Goal: Task Accomplishment & Management: Use online tool/utility

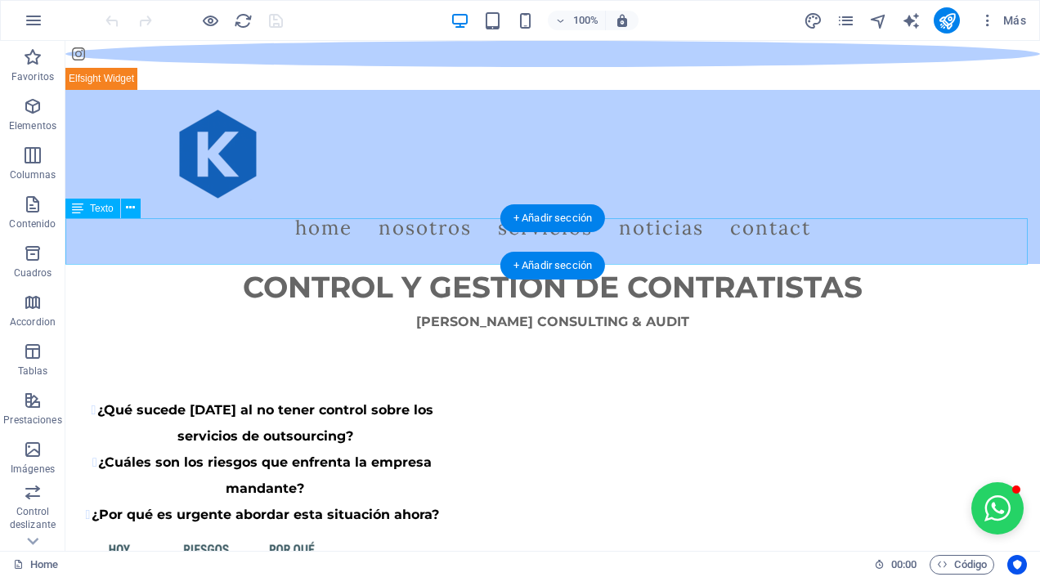
click at [132, 264] on div "CONTROL Y GESTION DE CONTRATISTAS" at bounding box center [552, 287] width 974 height 47
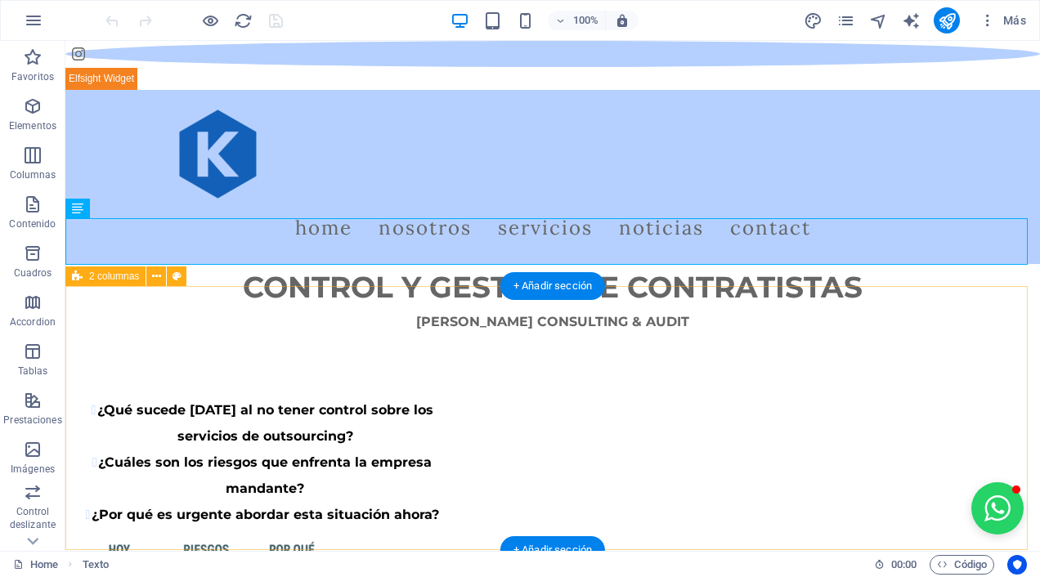
click at [149, 332] on div "¿Qué sucede [DATE] al no tener control sobre los servicios de outsourcing? ¿Cuá…" at bounding box center [552, 536] width 974 height 408
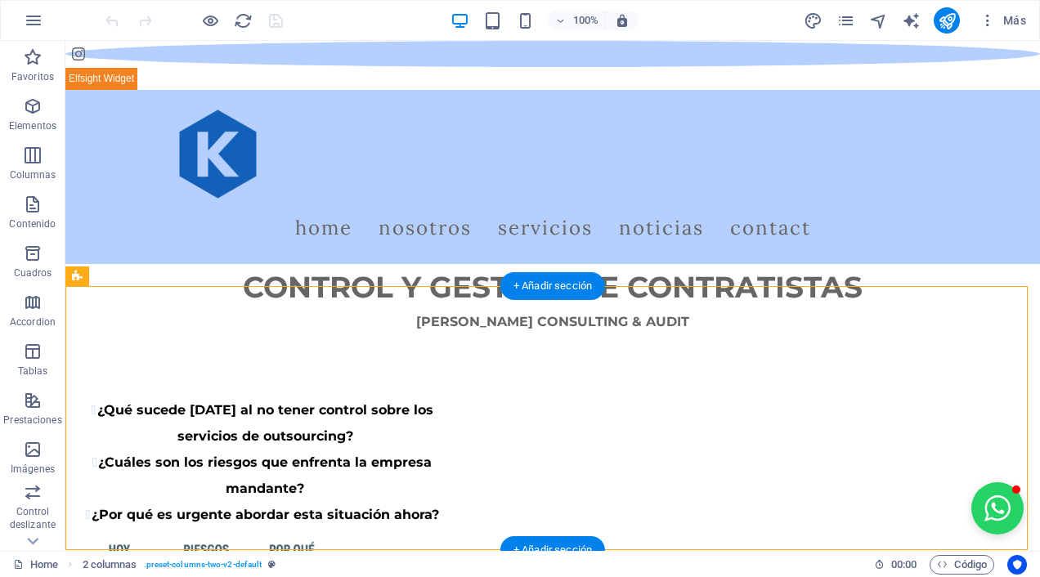
click at [544, 286] on div "+ Añadir sección" at bounding box center [552, 286] width 105 height 28
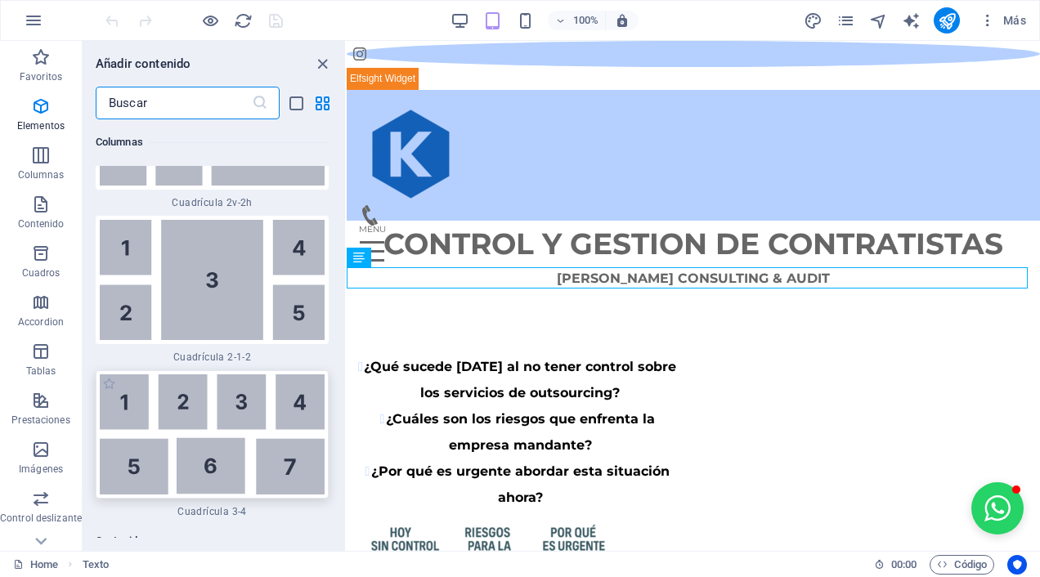
scroll to position [5139, 0]
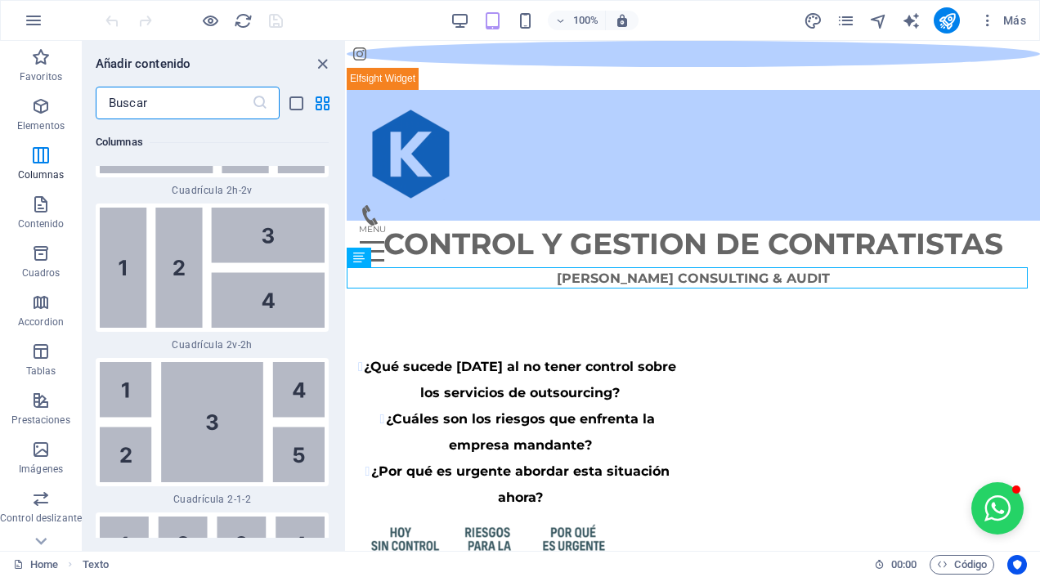
click at [170, 99] on input "text" at bounding box center [174, 103] width 156 height 33
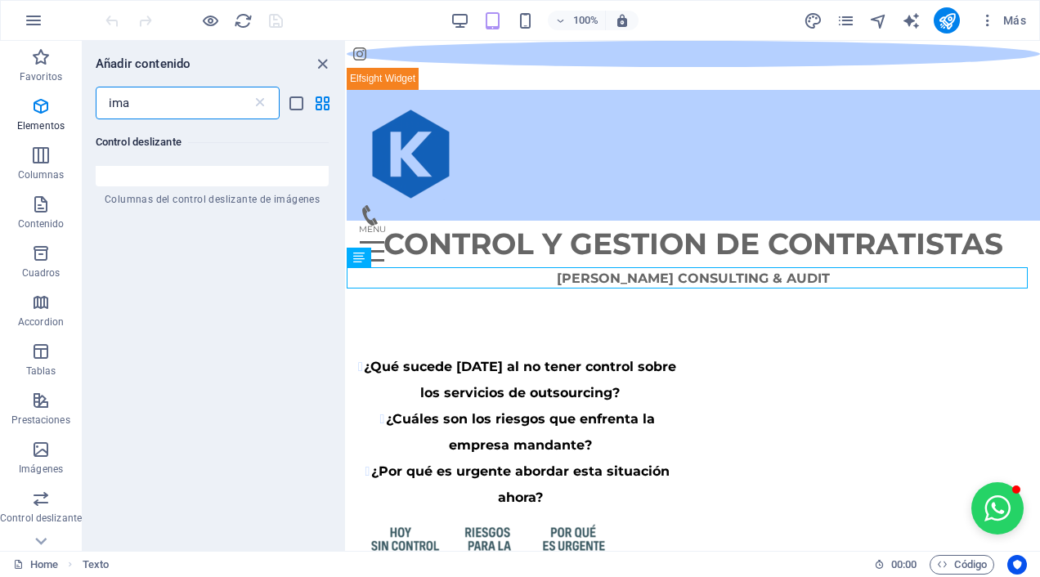
scroll to position [0, 0]
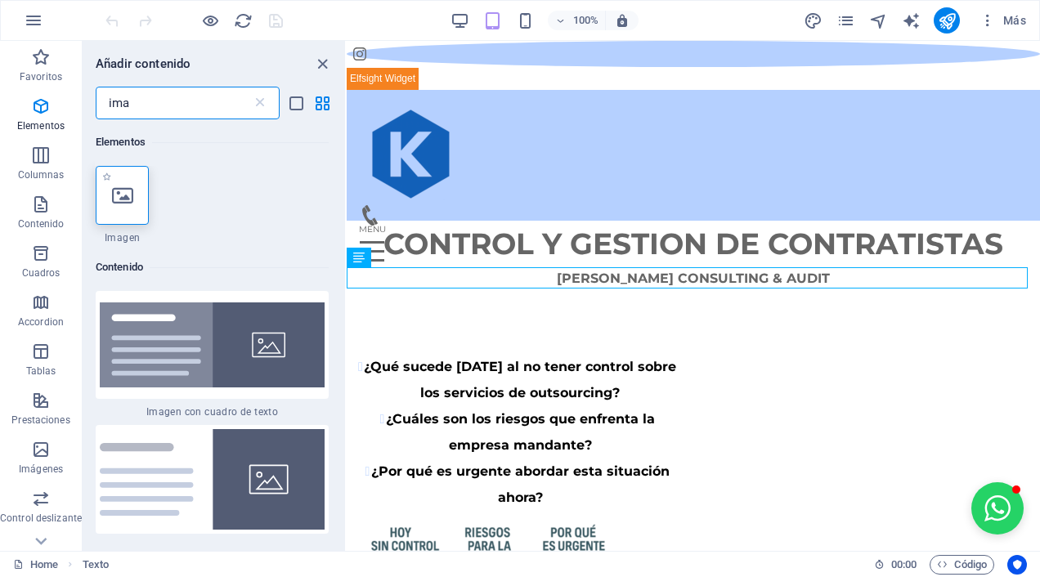
type input "ima"
click at [114, 221] on div at bounding box center [122, 195] width 53 height 59
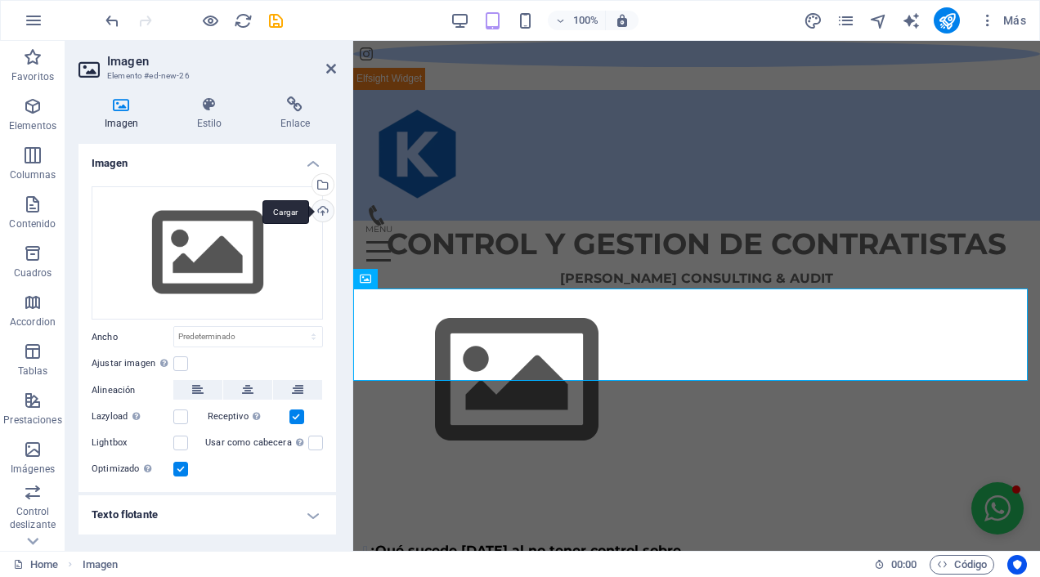
click at [324, 201] on div "Cargar" at bounding box center [321, 212] width 25 height 25
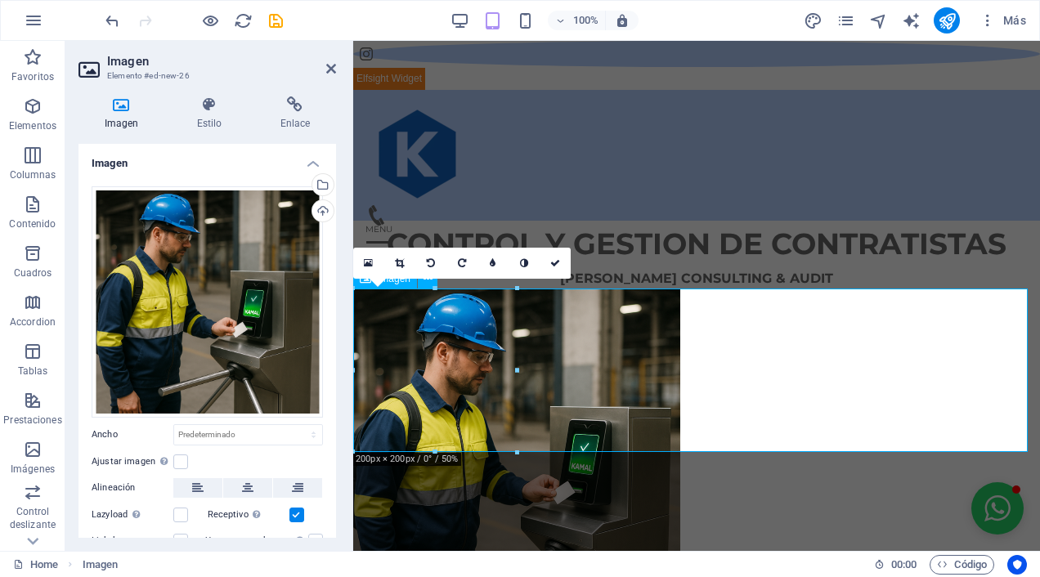
click at [480, 318] on figure at bounding box center [696, 452] width 687 height 327
click at [250, 485] on icon at bounding box center [247, 488] width 11 height 20
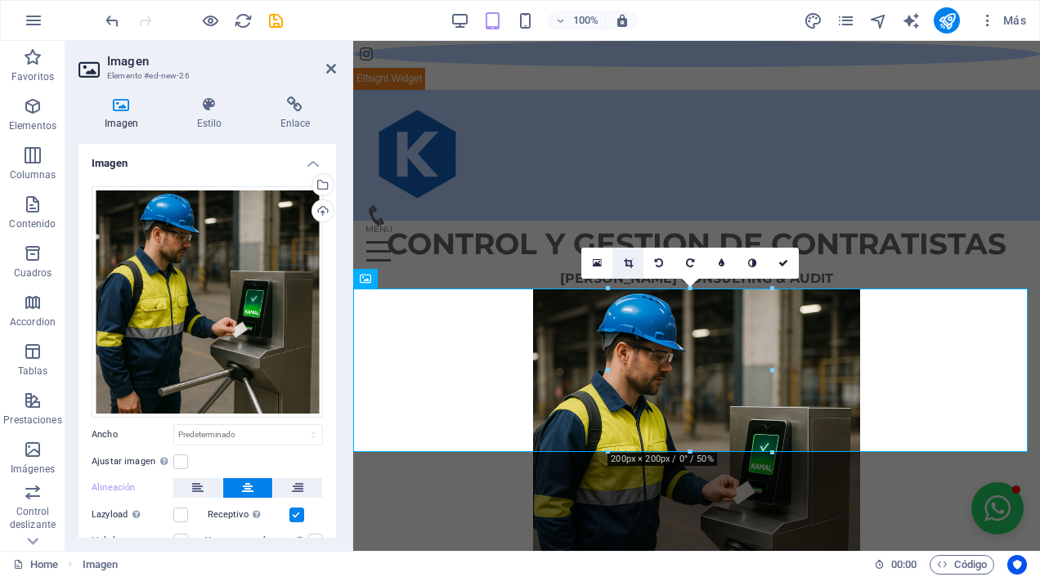
click at [631, 262] on icon at bounding box center [628, 263] width 9 height 10
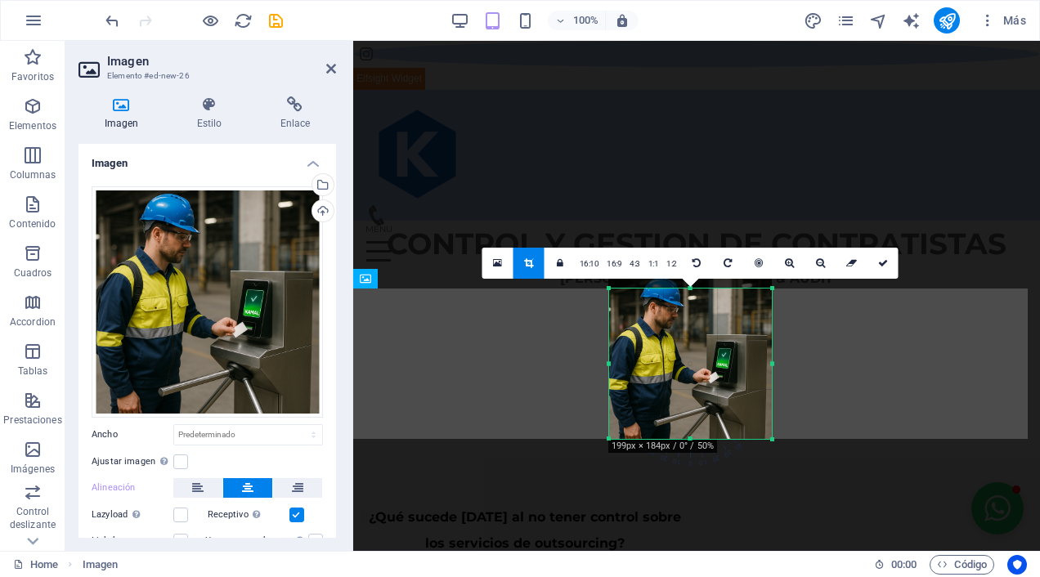
drag, startPoint x: 609, startPoint y: 286, endPoint x: 610, endPoint y: 299, distance: 13.1
click at [610, 299] on div "180 170 160 150 140 130 120 110 100 90 80 70 60 50 40 30 20 10 0 -10 -20 -30 -4…" at bounding box center [690, 364] width 163 height 150
click at [880, 260] on icon at bounding box center [883, 263] width 10 height 10
type input "199"
select select "px"
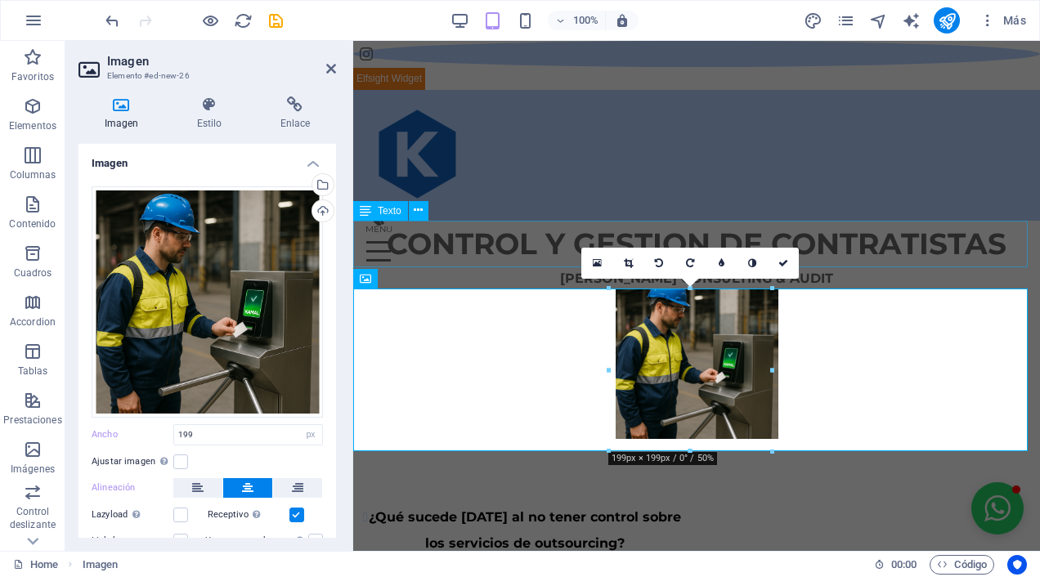
click at [898, 260] on div "CONTROL Y GESTION DE CONTRATISTAS" at bounding box center [696, 244] width 687 height 47
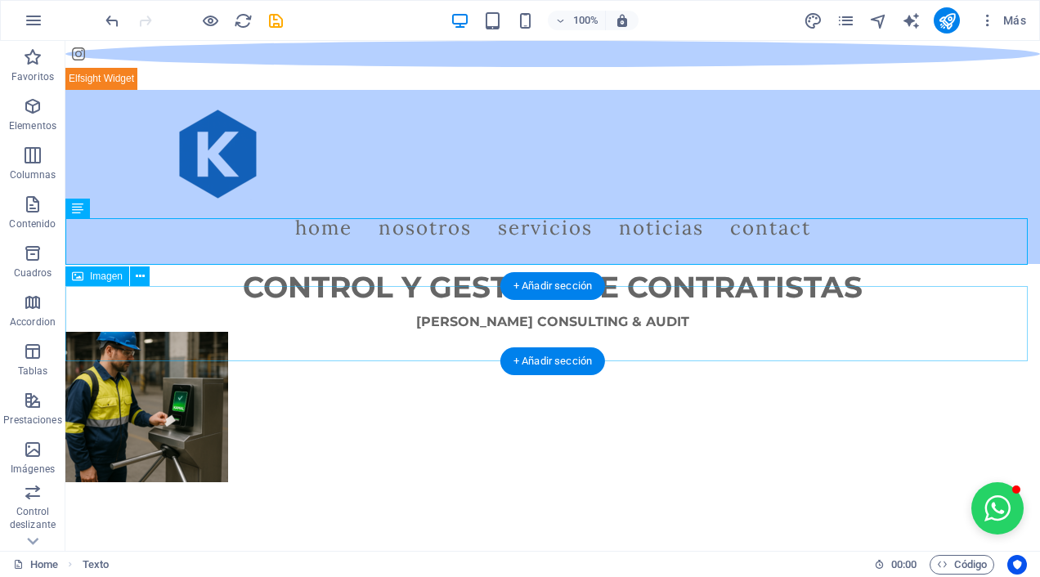
click at [128, 332] on figure at bounding box center [552, 407] width 974 height 150
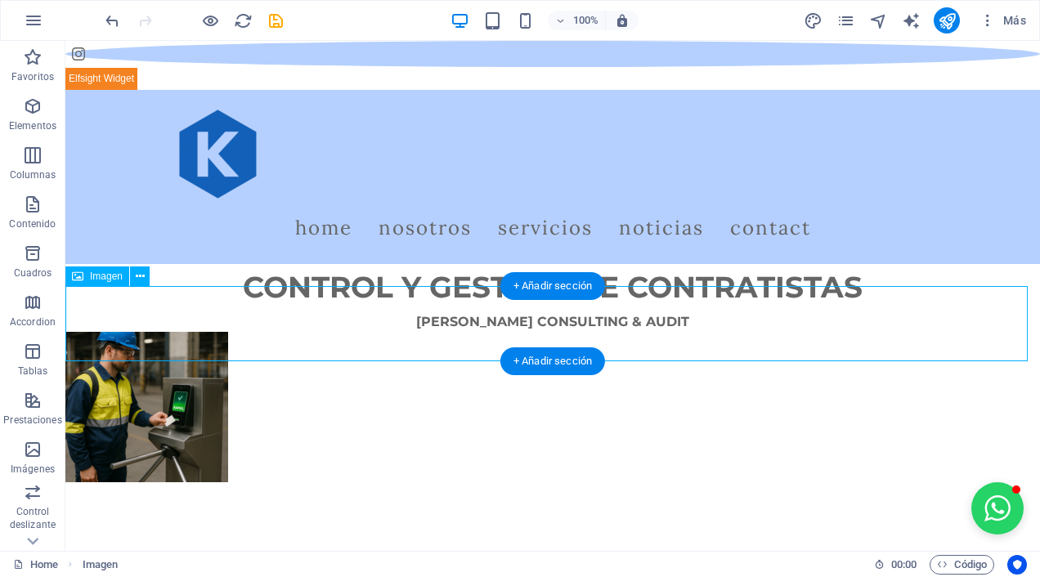
click at [128, 332] on figure at bounding box center [552, 407] width 974 height 150
select select "px"
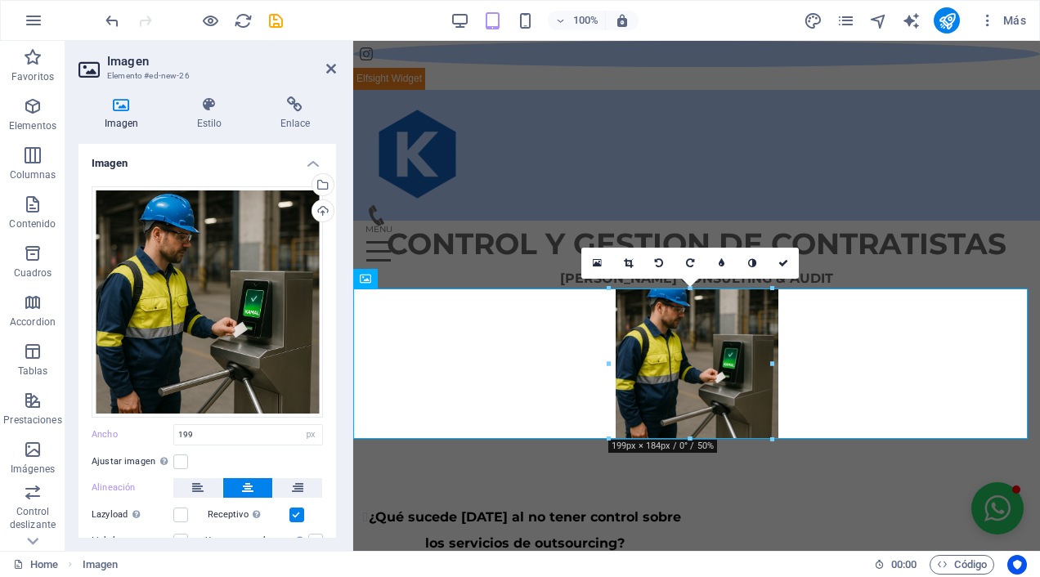
drag, startPoint x: 336, startPoint y: 425, endPoint x: 342, endPoint y: 459, distance: 34.8
click at [342, 459] on div "Imagen Estilo Enlace Imagen Arrastra archivos aquí, haz clic para escoger archi…" at bounding box center [207, 317] width 284 height 468
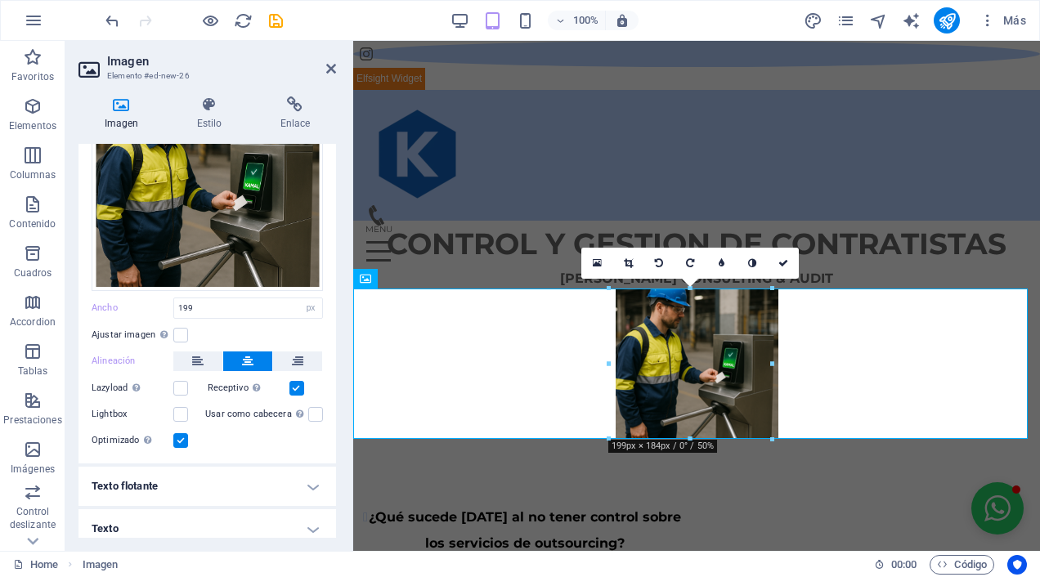
scroll to position [133, 0]
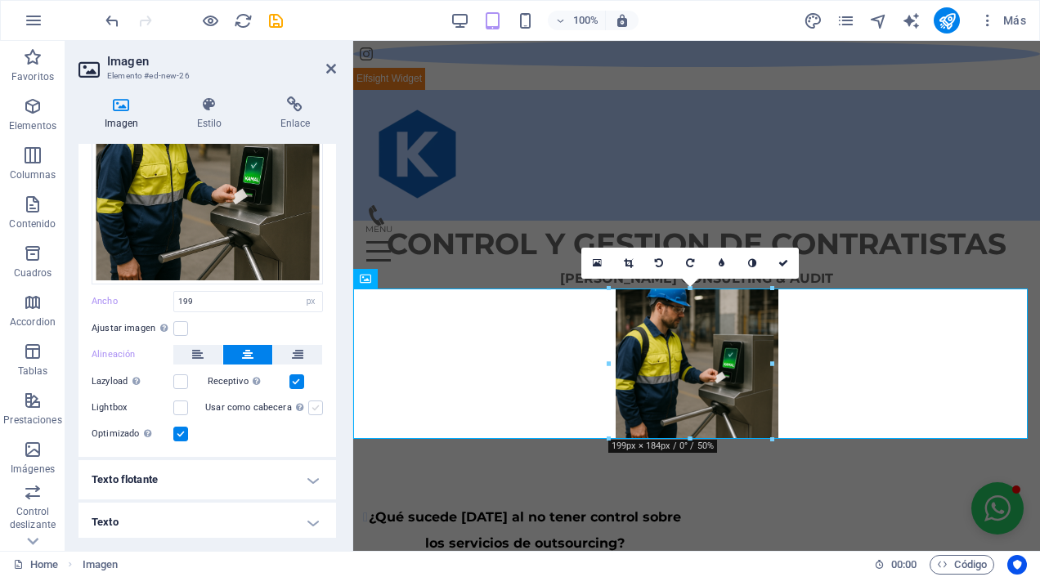
click at [312, 402] on label at bounding box center [315, 408] width 15 height 15
click at [0, 0] on input "Usar como cabecera La imagen se ajustará en una etiqueta de cabecera H1. Result…" at bounding box center [0, 0] width 0 height 0
click at [335, 69] on icon at bounding box center [331, 68] width 10 height 13
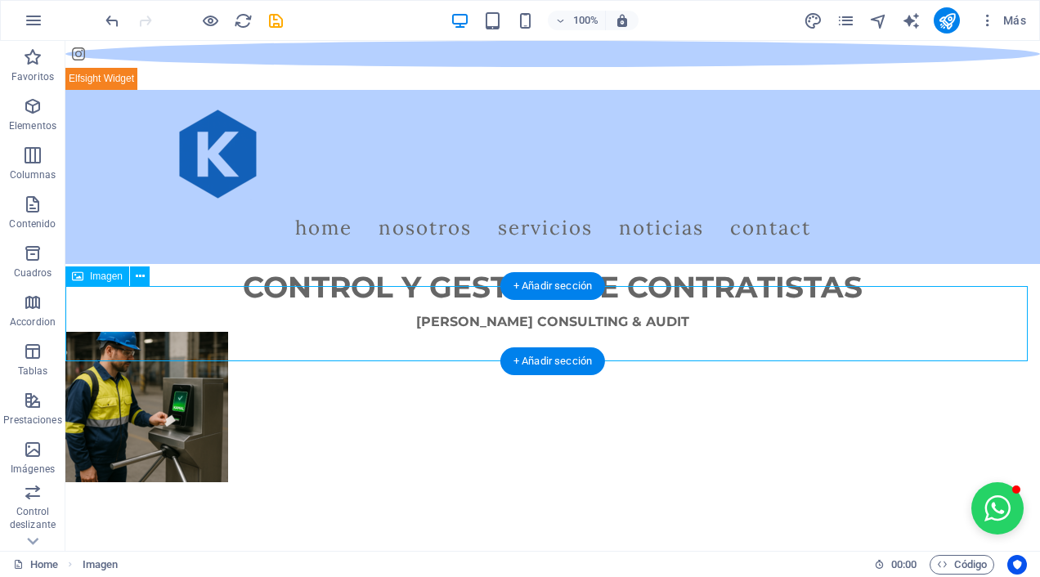
click at [901, 345] on figure at bounding box center [552, 407] width 974 height 150
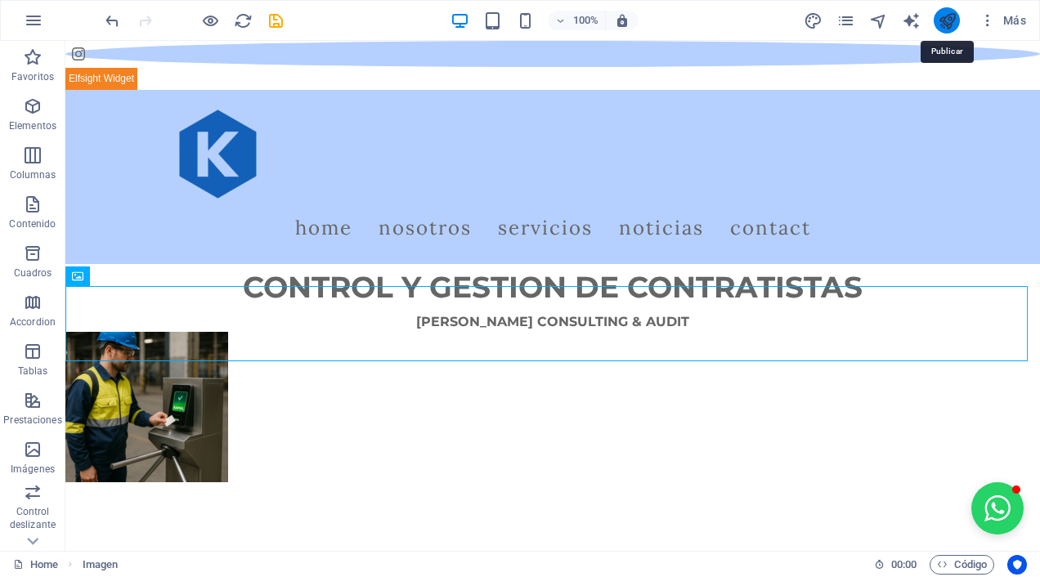
click at [956, 17] on icon "publish" at bounding box center [947, 20] width 19 height 19
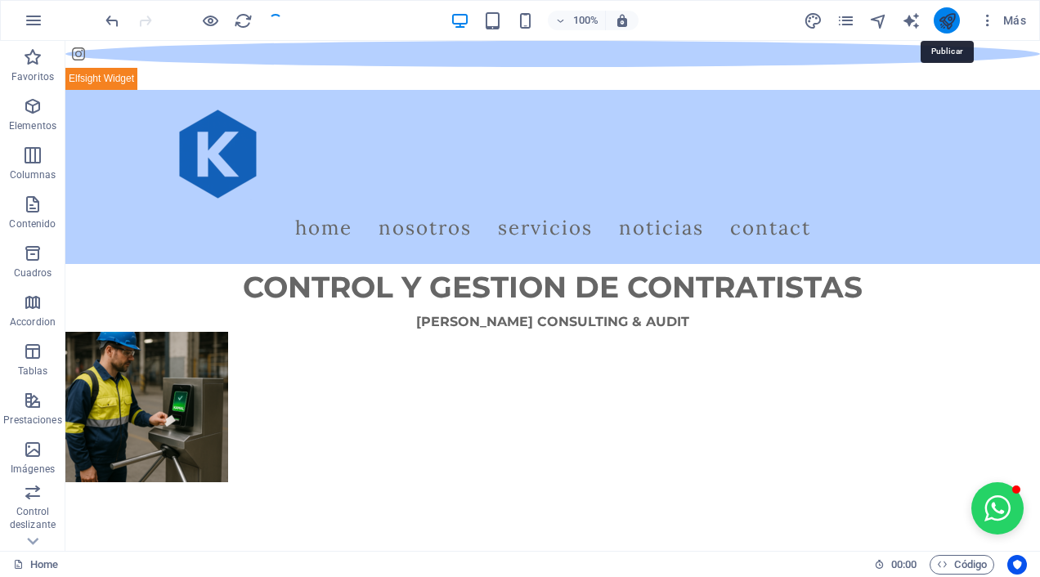
click at [956, 17] on icon "publish" at bounding box center [947, 20] width 19 height 19
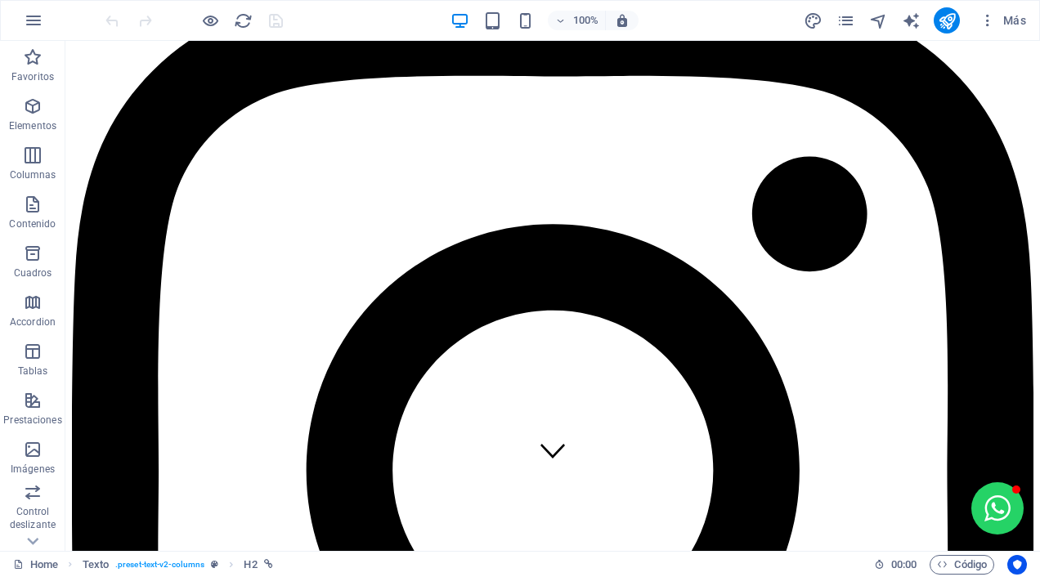
scroll to position [41, 0]
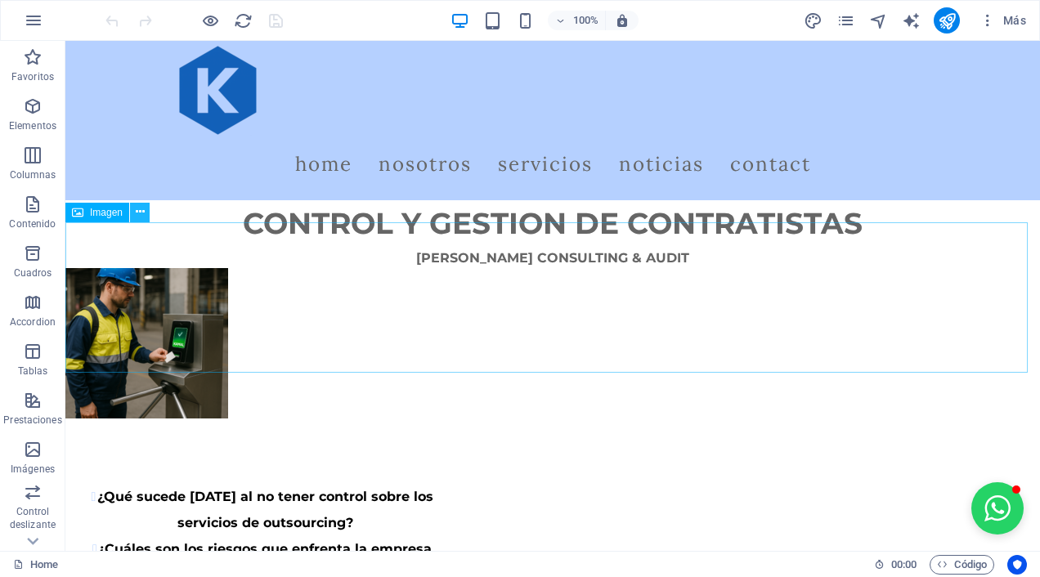
click at [138, 206] on icon at bounding box center [140, 212] width 9 height 17
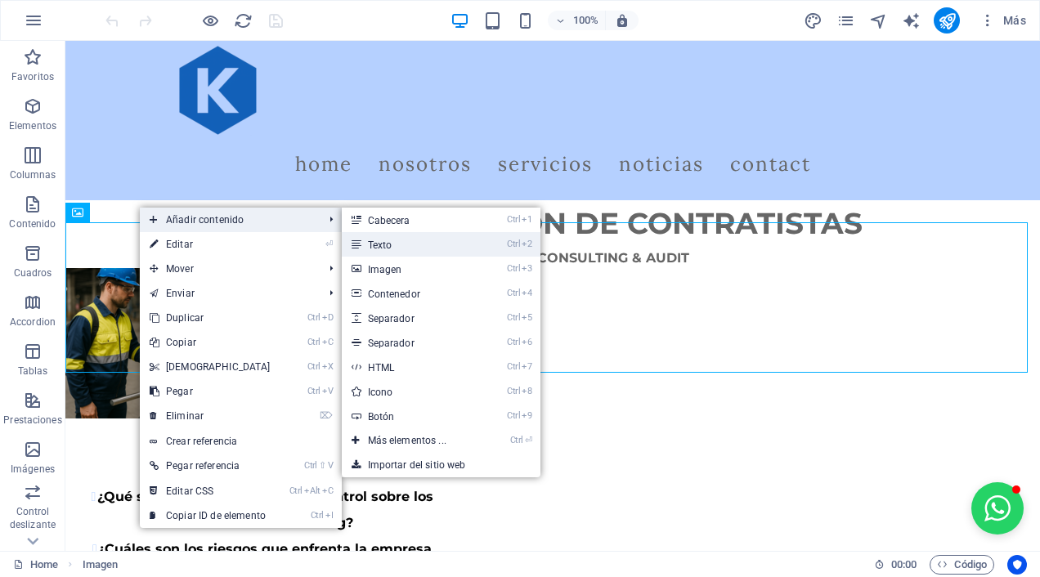
click at [379, 248] on link "Ctrl 2 Texto" at bounding box center [410, 244] width 137 height 25
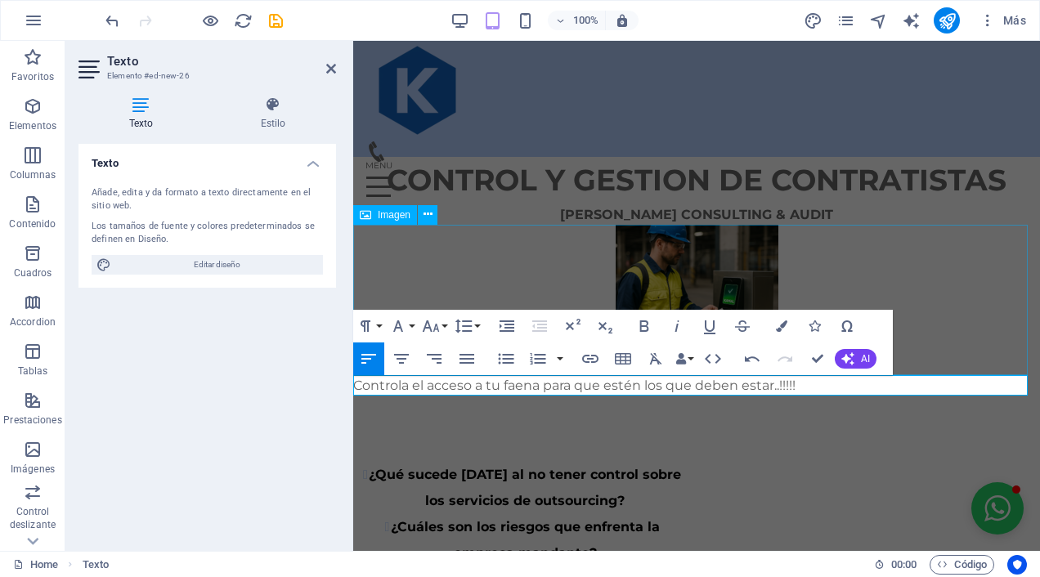
click at [943, 258] on figure at bounding box center [696, 300] width 687 height 150
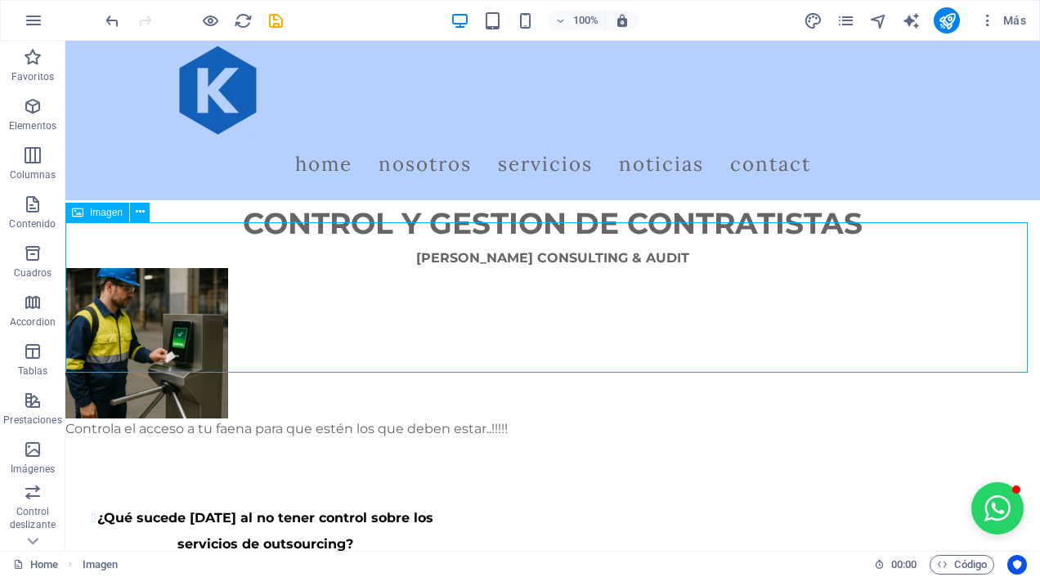
click at [943, 268] on figure at bounding box center [552, 343] width 974 height 150
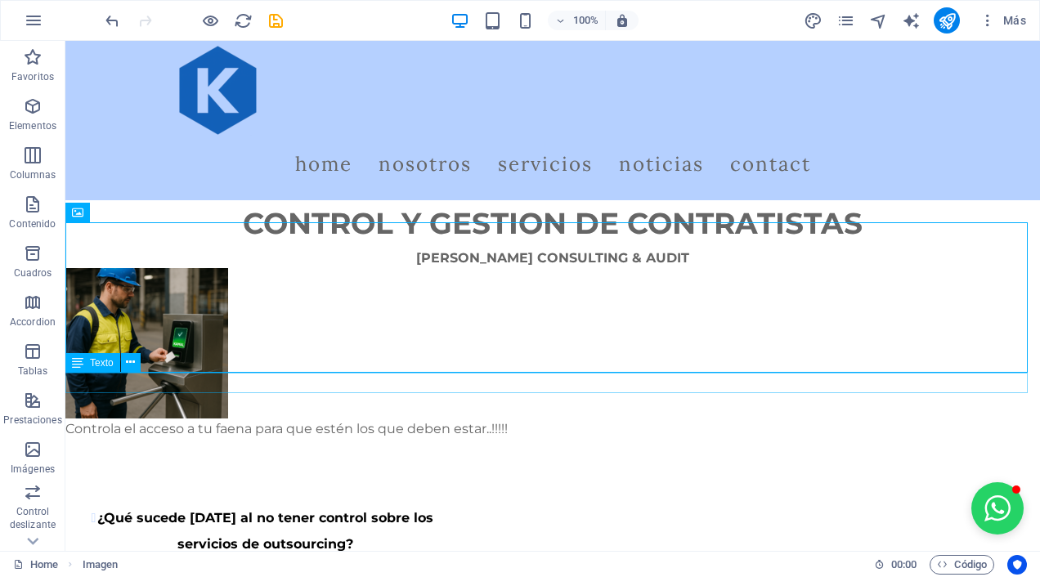
click at [410, 419] on div "Controla el acceso a tu faena para que estén los que deben estar..!!!!!" at bounding box center [552, 429] width 974 height 21
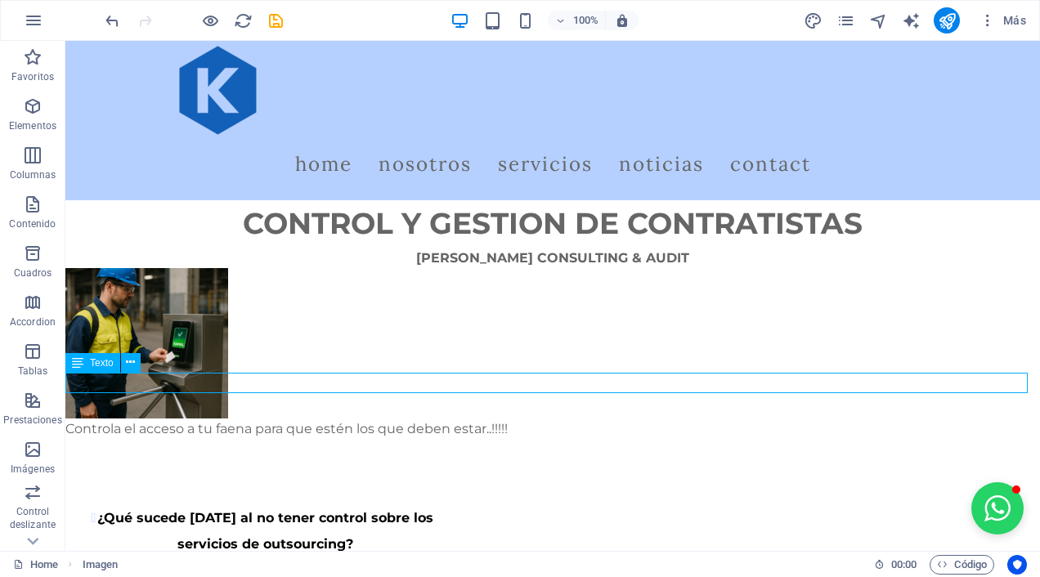
click at [410, 419] on div "Controla el acceso a tu faena para que estén los que deben estar..!!!!!" at bounding box center [552, 429] width 974 height 21
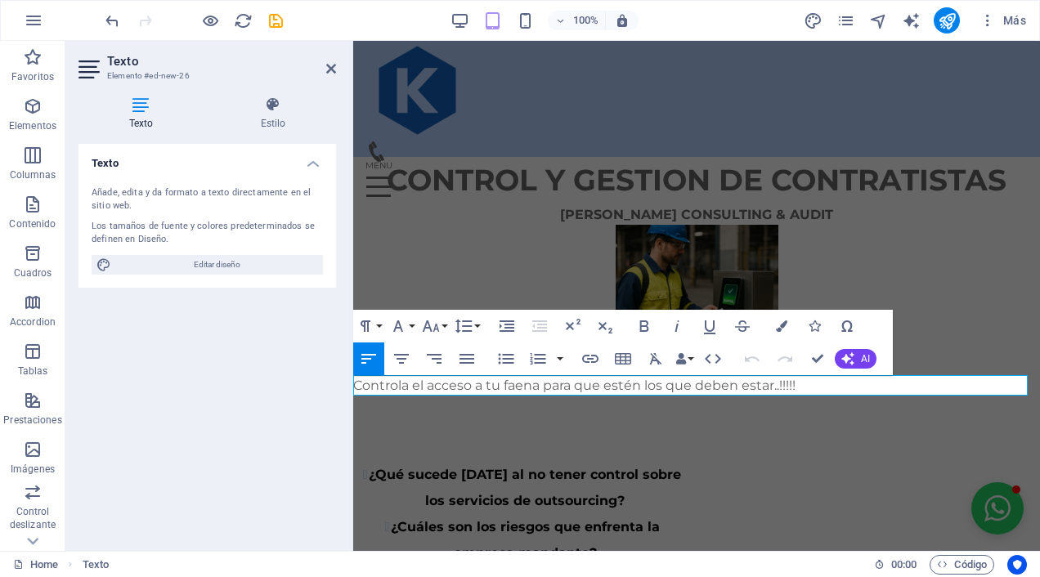
click at [543, 391] on p "Controla el acceso a tu faena para que estén los que deben estar..!!!!!" at bounding box center [696, 385] width 687 height 21
click at [895, 264] on figure at bounding box center [696, 300] width 687 height 150
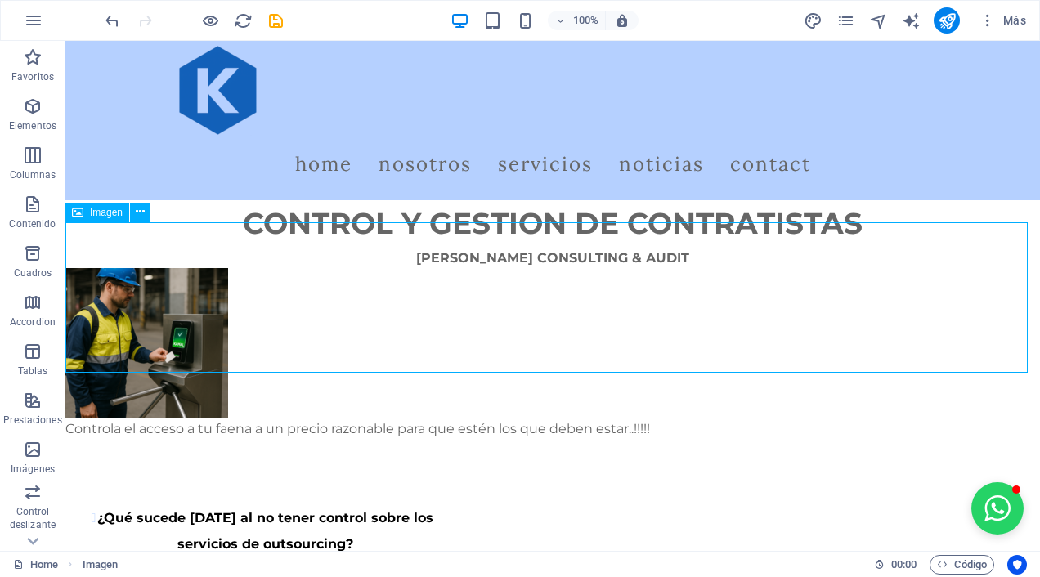
click at [175, 281] on figure at bounding box center [552, 343] width 974 height 150
select select "px"
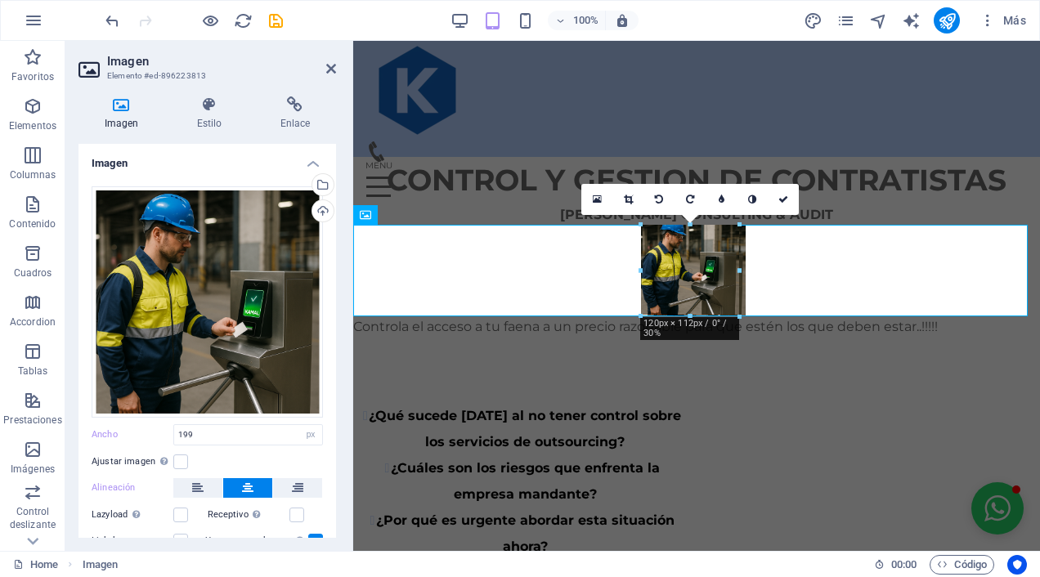
drag, startPoint x: 607, startPoint y: 376, endPoint x: 677, endPoint y: 282, distance: 116.9
type input "120"
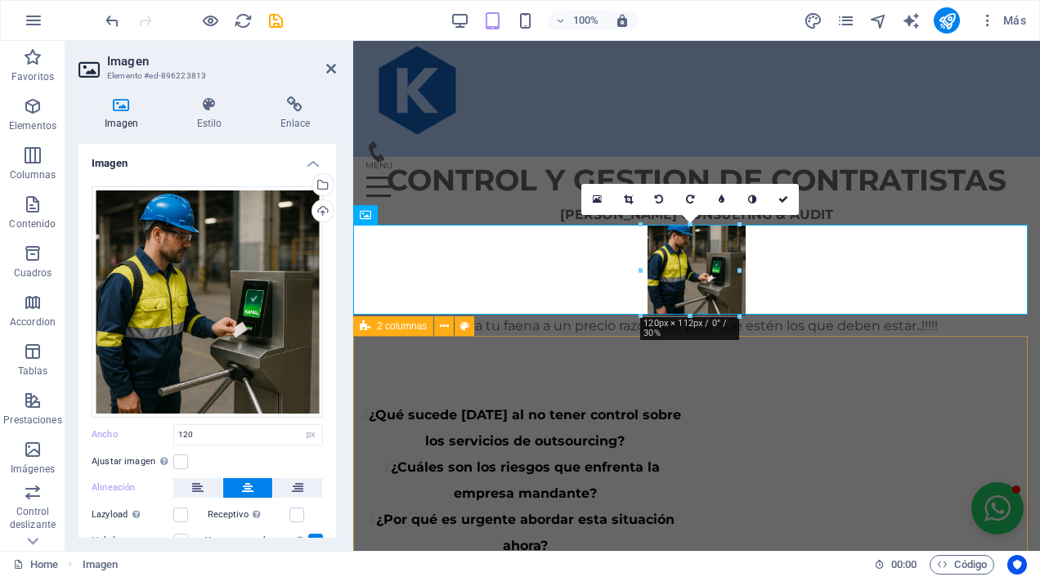
click at [795, 368] on div "¿Qué sucede [DATE] al no tener control sobre los servicios de outsourcing? ¿Cuá…" at bounding box center [696, 554] width 687 height 434
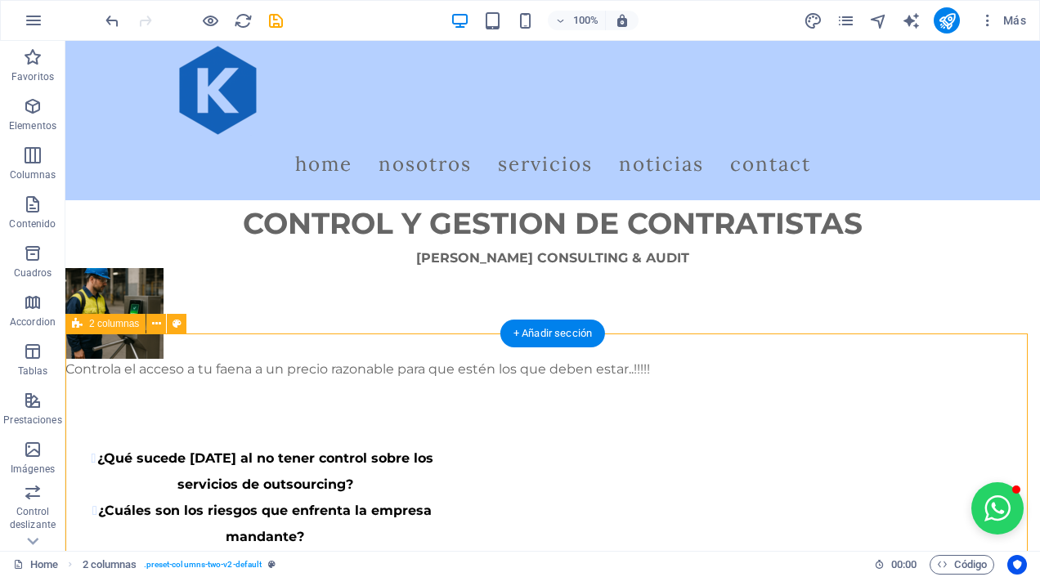
click at [795, 380] on div "¿Qué sucede [DATE] al no tener control sobre los servicios de outsourcing? ¿Cuá…" at bounding box center [552, 584] width 974 height 408
drag, startPoint x: 507, startPoint y: 368, endPoint x: 795, endPoint y: 368, distance: 287.7
click at [795, 380] on div "¿Qué sucede [DATE] al no tener control sobre los servicios de outsourcing? ¿Cuá…" at bounding box center [552, 584] width 974 height 408
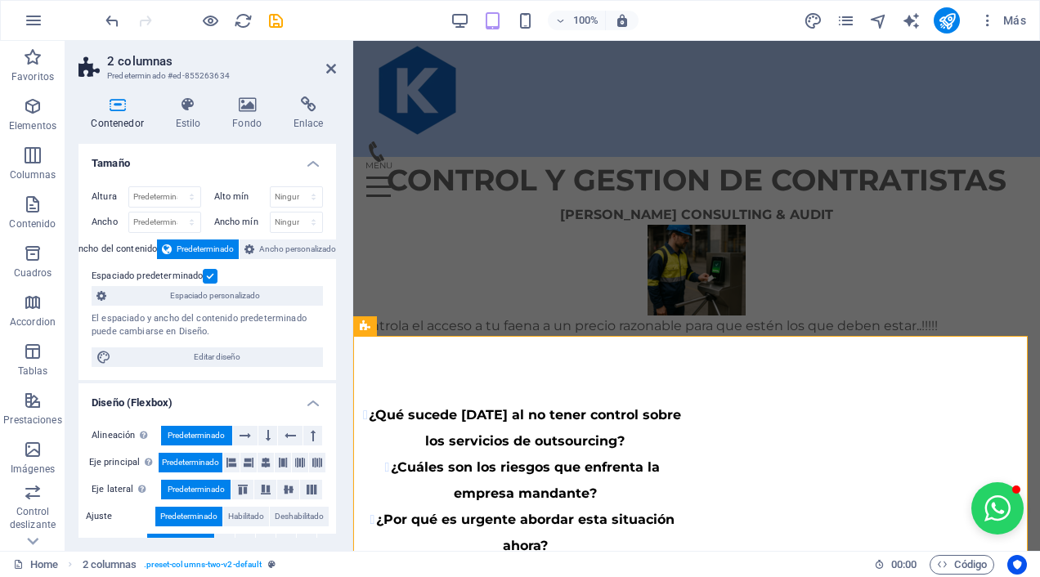
click at [323, 67] on h2 "2 columnas" at bounding box center [221, 61] width 229 height 15
click at [331, 69] on icon at bounding box center [331, 68] width 10 height 13
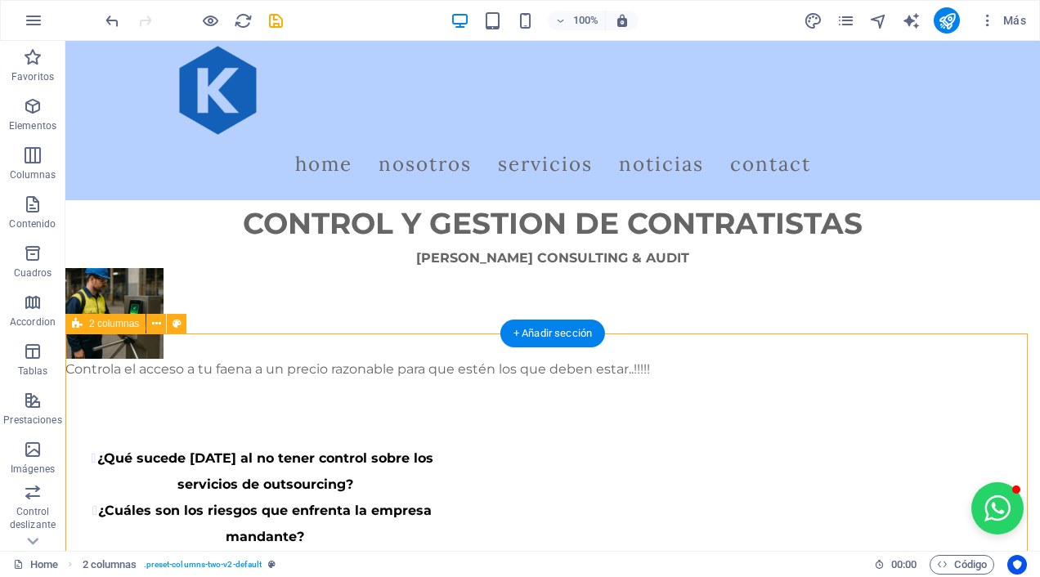
click at [854, 385] on div "¿Qué sucede [DATE] al no tener control sobre los servicios de outsourcing? ¿Cuá…" at bounding box center [552, 584] width 974 height 408
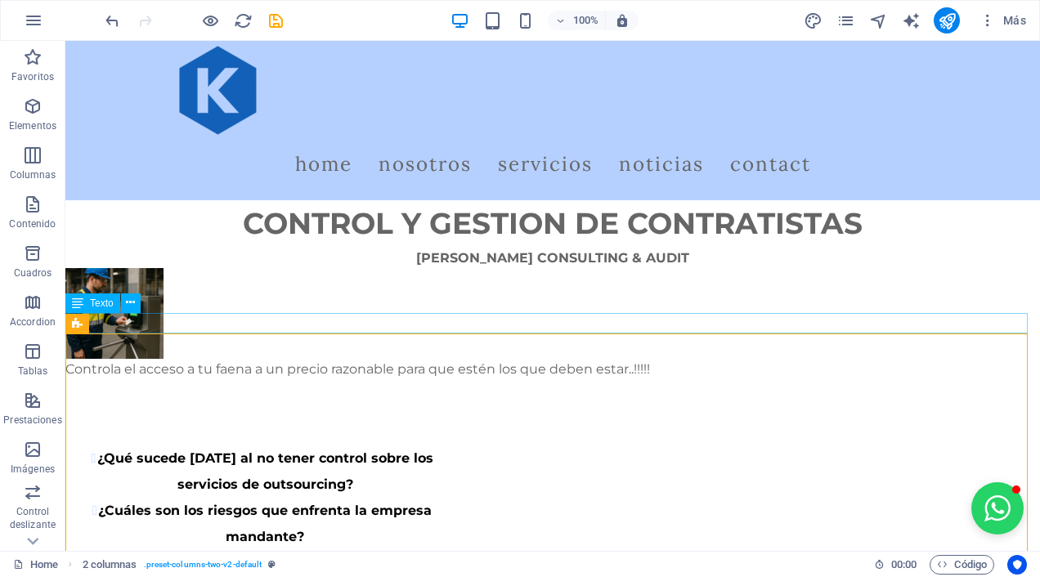
click at [494, 359] on div "Controla el acceso a tu faena a un precio razonable para que estén los que debe…" at bounding box center [552, 369] width 974 height 21
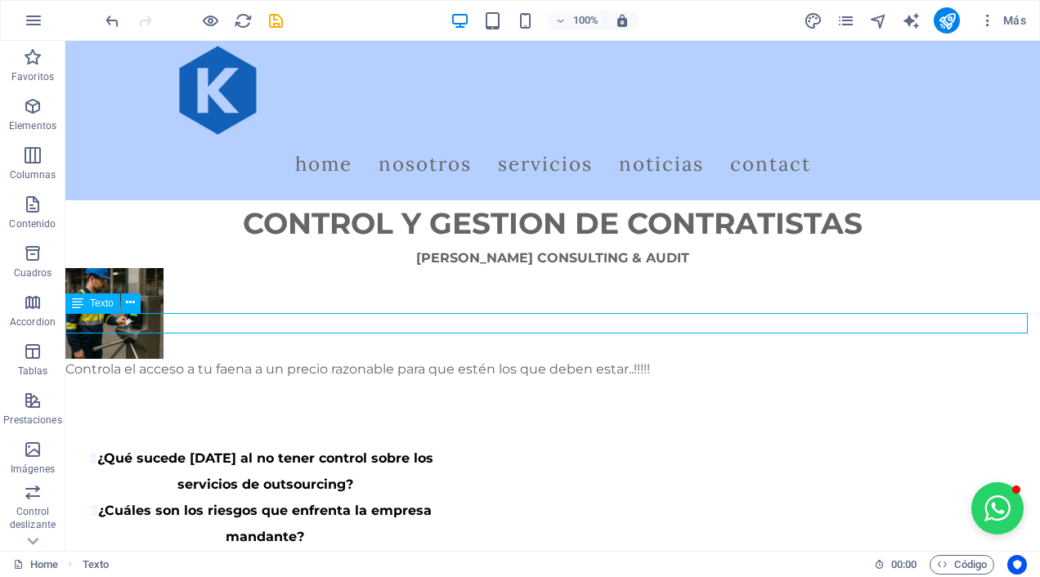
click at [494, 359] on div "Controla el acceso a tu faena a un precio razonable para que estén los que debe…" at bounding box center [552, 369] width 974 height 21
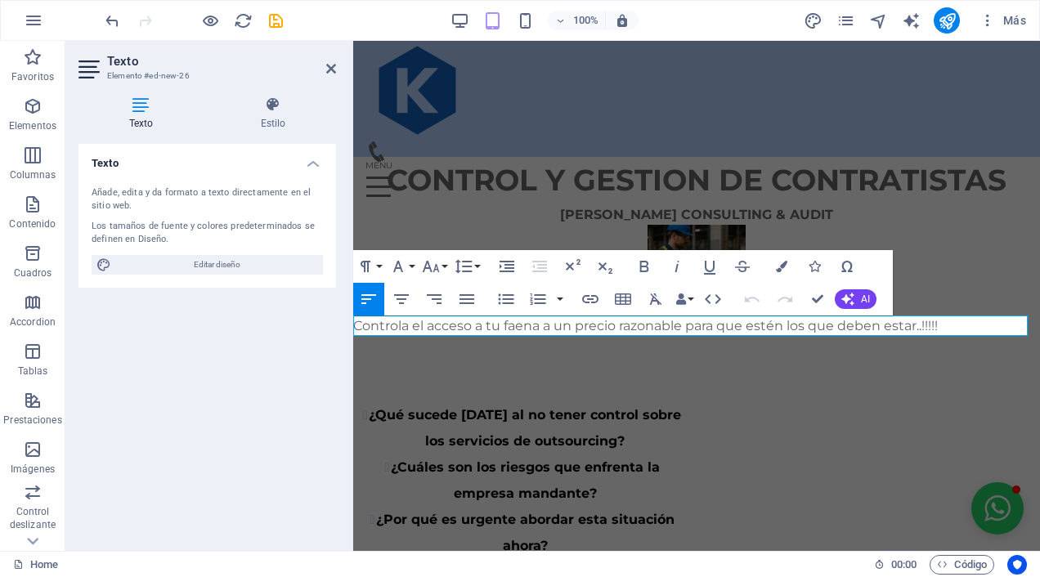
click at [494, 320] on p "Controla el acceso a tu faena a un precio razonable para que estén los que debe…" at bounding box center [696, 326] width 687 height 21
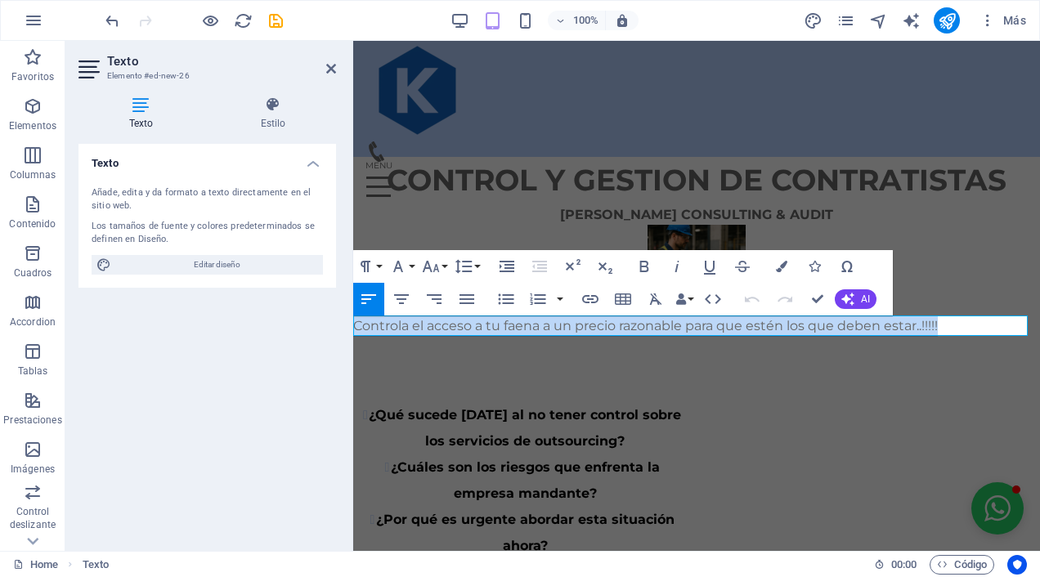
click at [494, 320] on p "Controla el acceso a tu faena a un precio razonable para que estén los que debe…" at bounding box center [696, 326] width 687 height 21
click at [644, 269] on icon "button" at bounding box center [644, 267] width 20 height 20
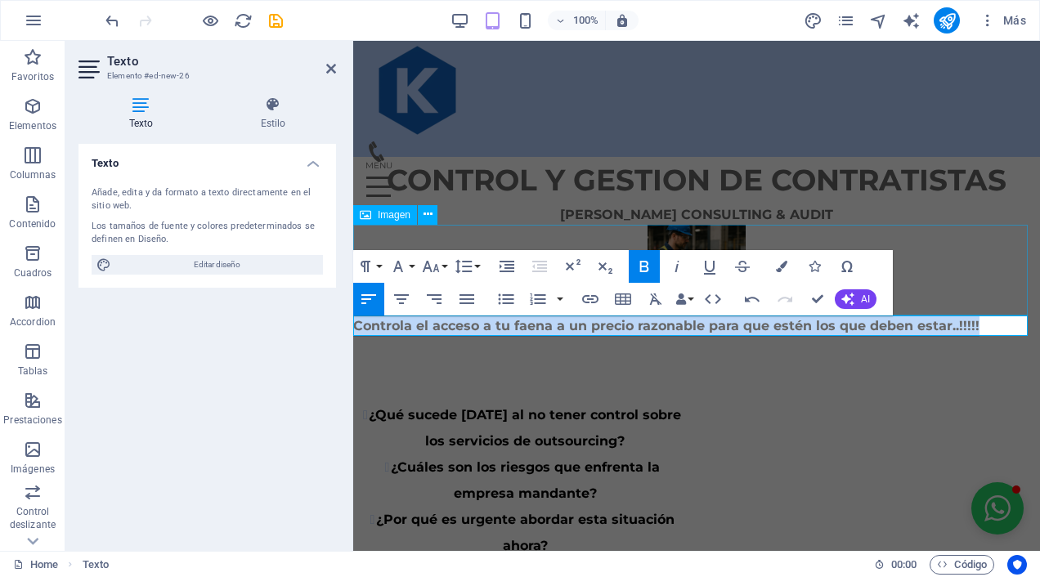
click at [959, 248] on figure at bounding box center [696, 270] width 687 height 91
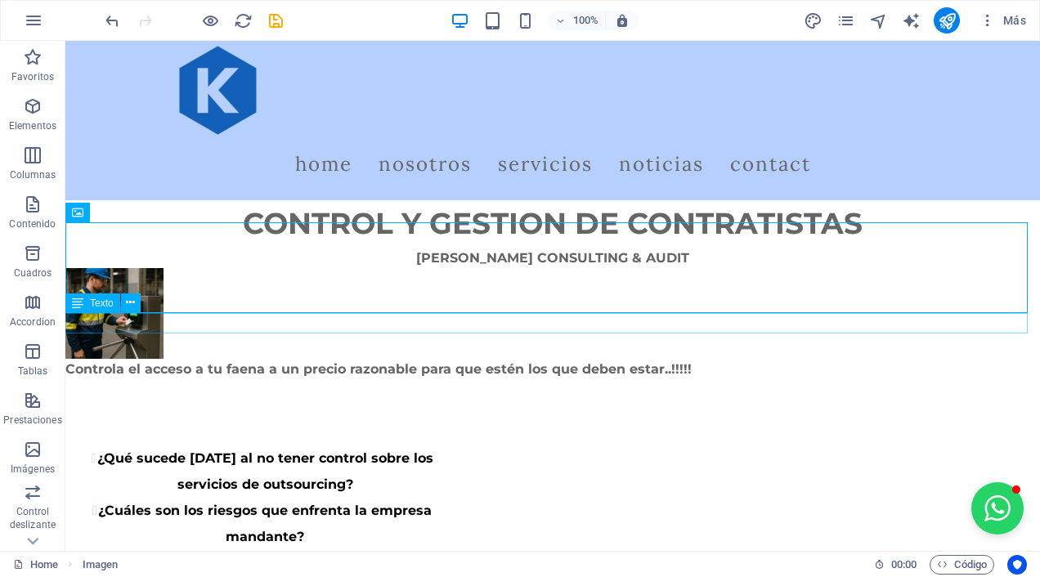
click at [662, 359] on div "Controla el acceso a tu faena a un precio razonable para que estén los que debe…" at bounding box center [552, 369] width 974 height 21
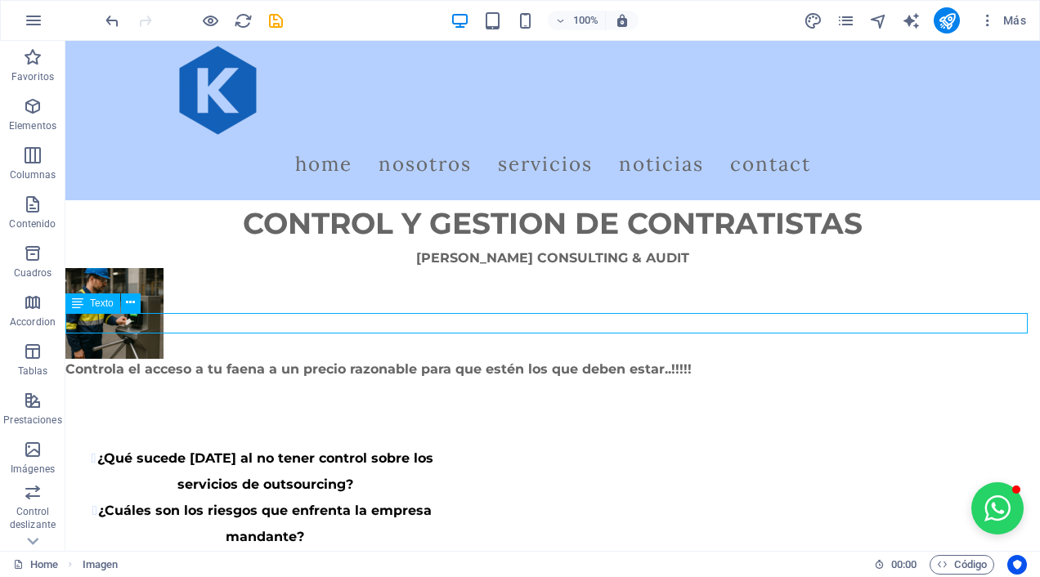
click at [662, 359] on div "Controla el acceso a tu faena a un precio razonable para que estén los que debe…" at bounding box center [552, 369] width 974 height 21
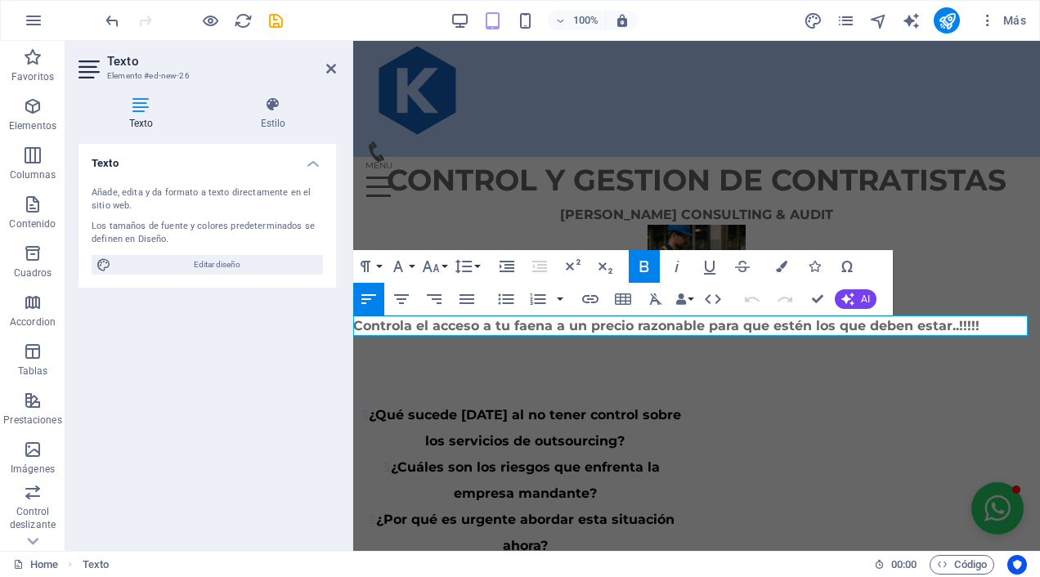
click at [978, 329] on p "Controla el acceso a tu faena a un precio razonable para que estén los que debe…" at bounding box center [696, 326] width 687 height 21
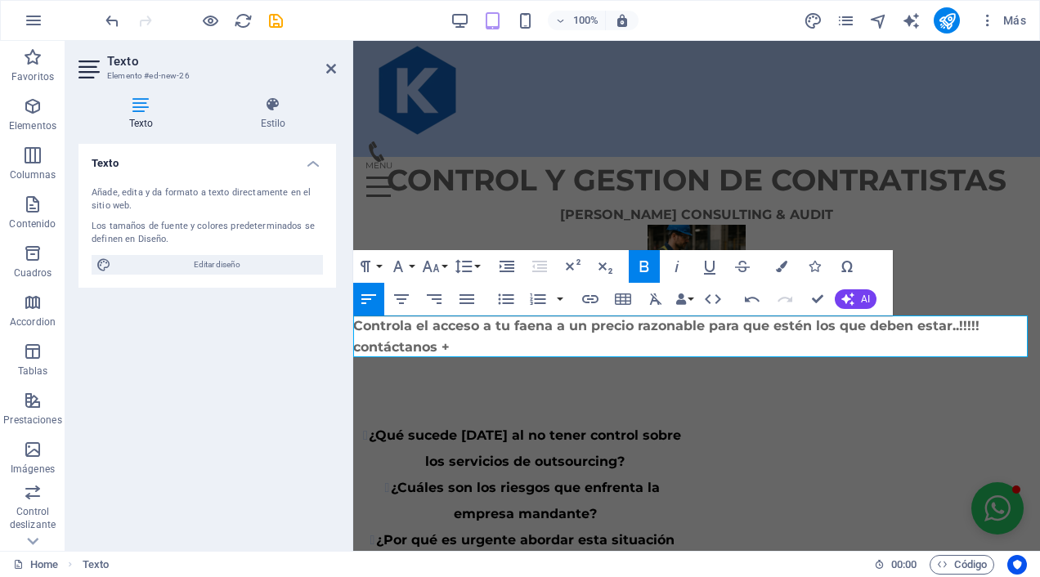
click at [499, 343] on p "Controla el acceso a tu faena a un precio razonable para que estén los que debe…" at bounding box center [696, 337] width 687 height 42
click at [636, 392] on div "¿Qué sucede [DATE] al no tener control sobre los servicios de outsourcing? ¿Cuá…" at bounding box center [696, 574] width 687 height 434
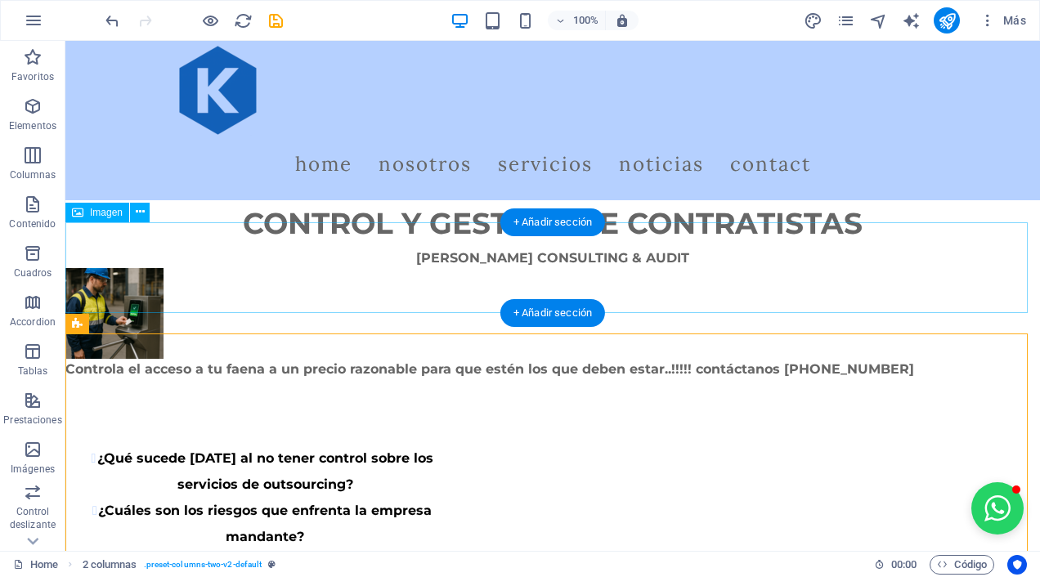
click at [1013, 271] on figure at bounding box center [552, 313] width 974 height 91
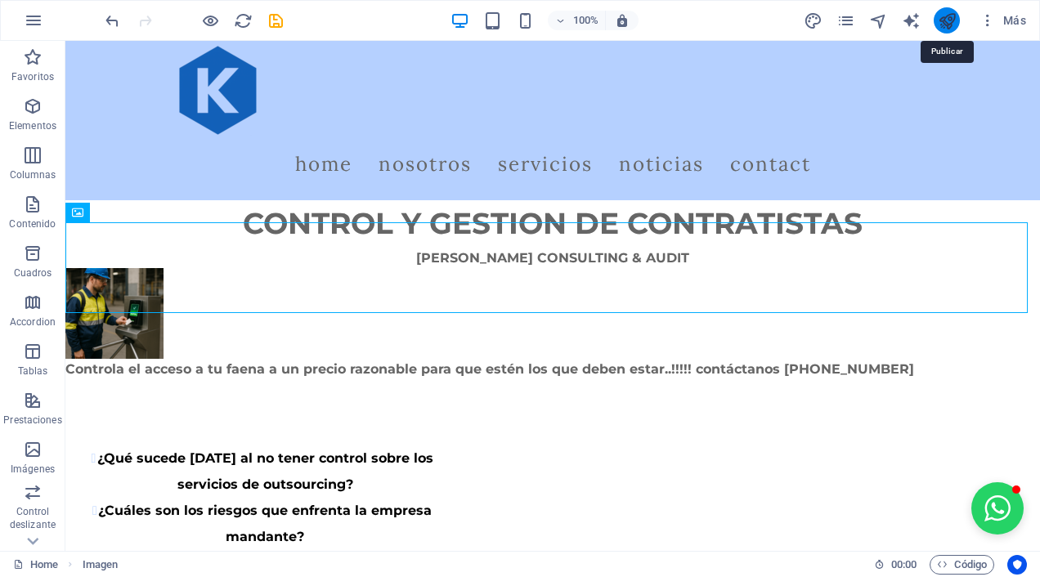
click at [945, 16] on icon "publish" at bounding box center [947, 20] width 19 height 19
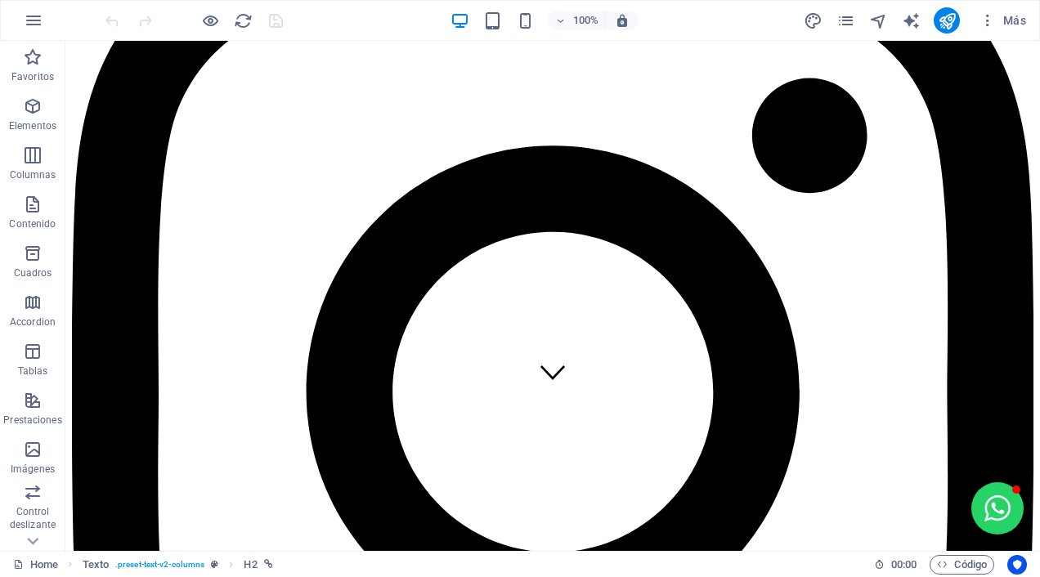
scroll to position [83, 0]
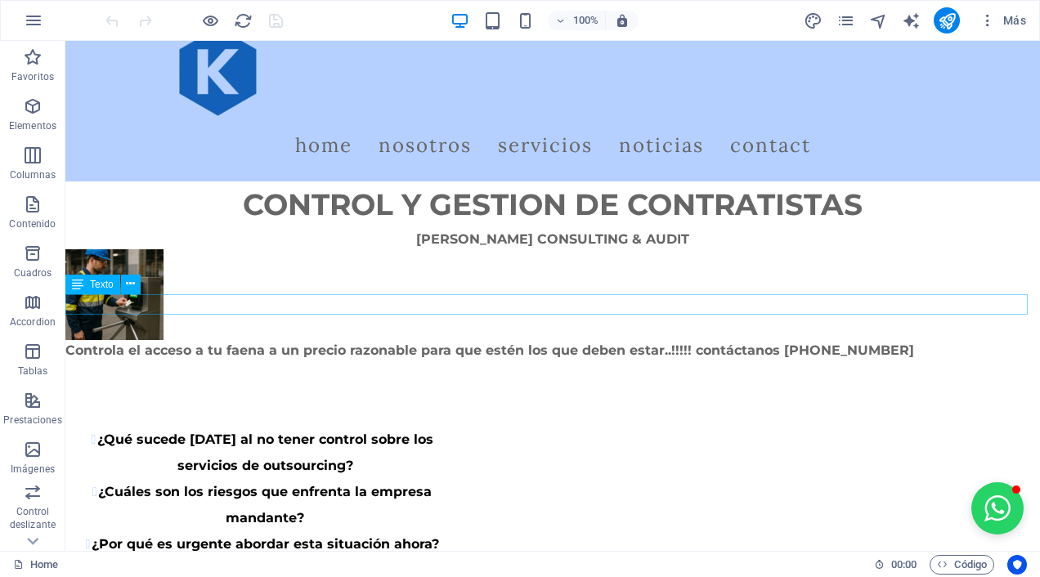
click at [268, 340] on div "Controla el acceso a tu faena a un precio razonable para que estén los que debe…" at bounding box center [552, 350] width 974 height 21
click at [260, 340] on div "Controla el acceso a tu faena a un precio razonable para que estén los que debe…" at bounding box center [552, 350] width 974 height 21
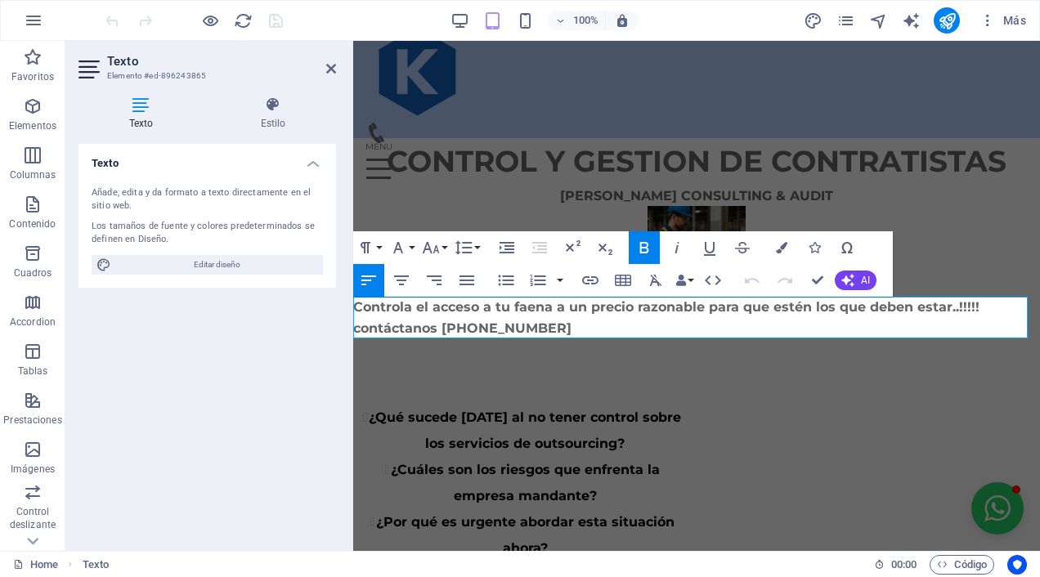
click at [701, 306] on strong "Controla el acceso a tu faena a un precio razonable para que estén los que debe…" at bounding box center [666, 317] width 626 height 37
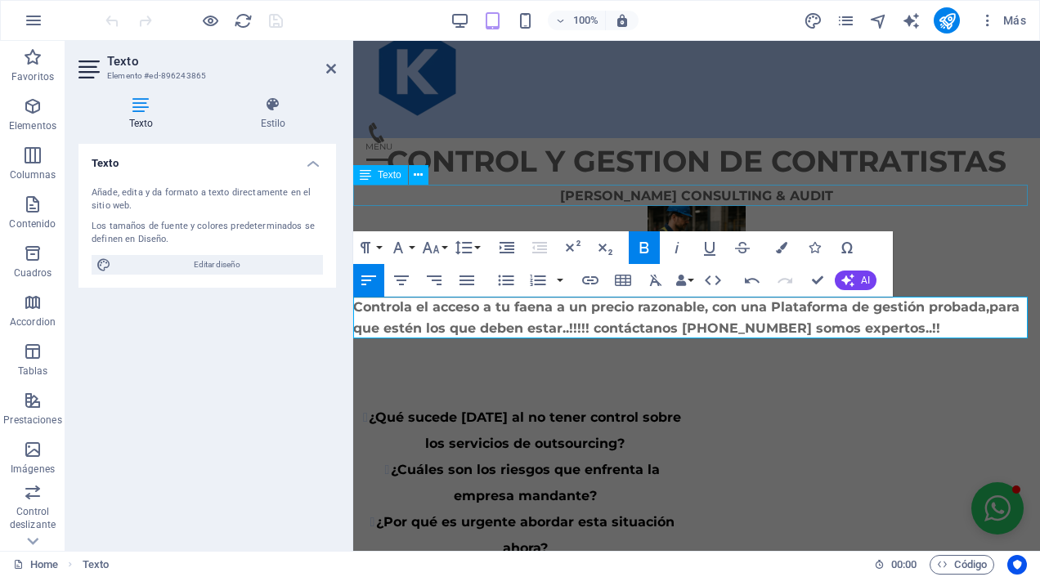
click at [1013, 204] on div "[PERSON_NAME] CONSULTING & AUDIT" at bounding box center [696, 196] width 687 height 21
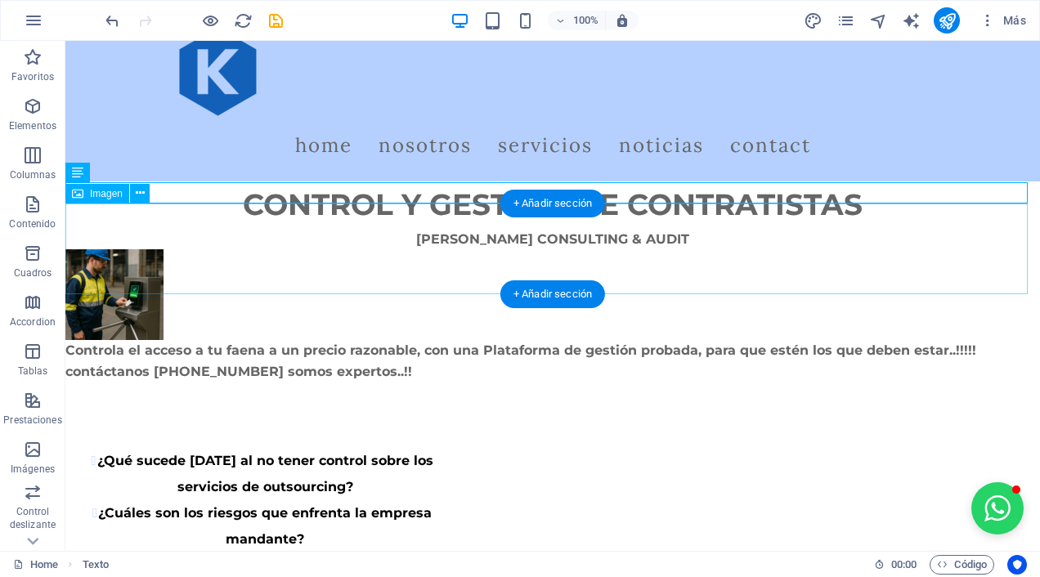
click at [116, 249] on figure at bounding box center [552, 294] width 974 height 91
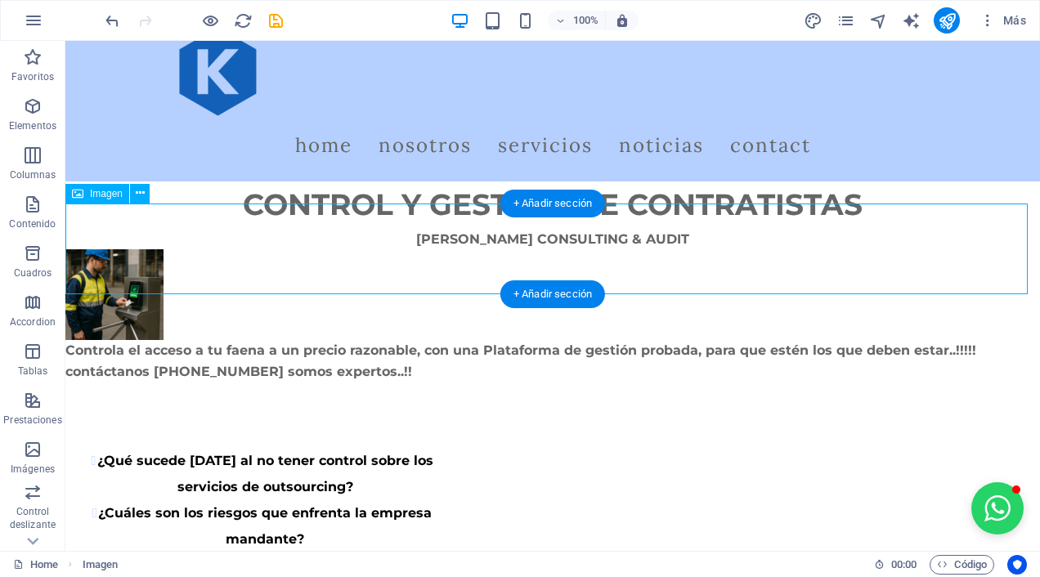
click at [116, 249] on figure at bounding box center [552, 294] width 974 height 91
click at [116, 248] on div "H2 Texto Barra de menús Referencia Texto Texto Texto Imagen Texto 2 columnas + …" at bounding box center [552, 296] width 974 height 510
select select "px"
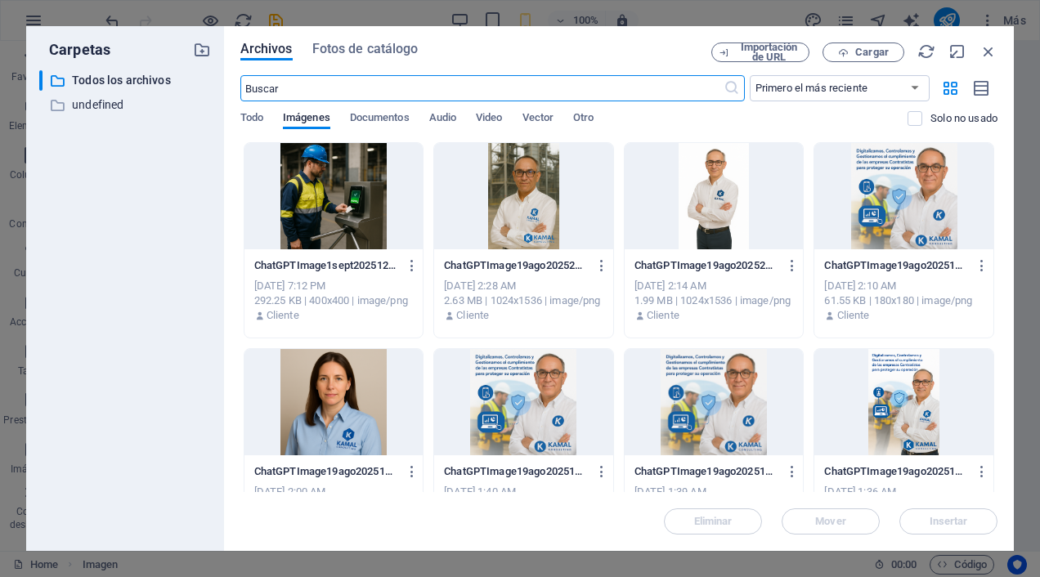
scroll to position [65, 0]
click at [989, 52] on icon "button" at bounding box center [988, 52] width 18 height 18
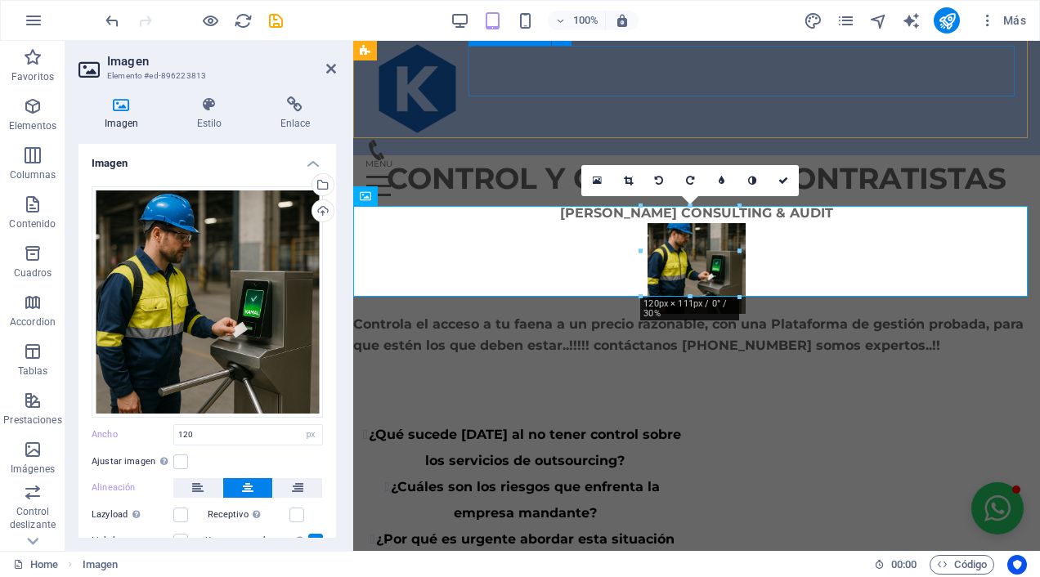
scroll to position [83, 0]
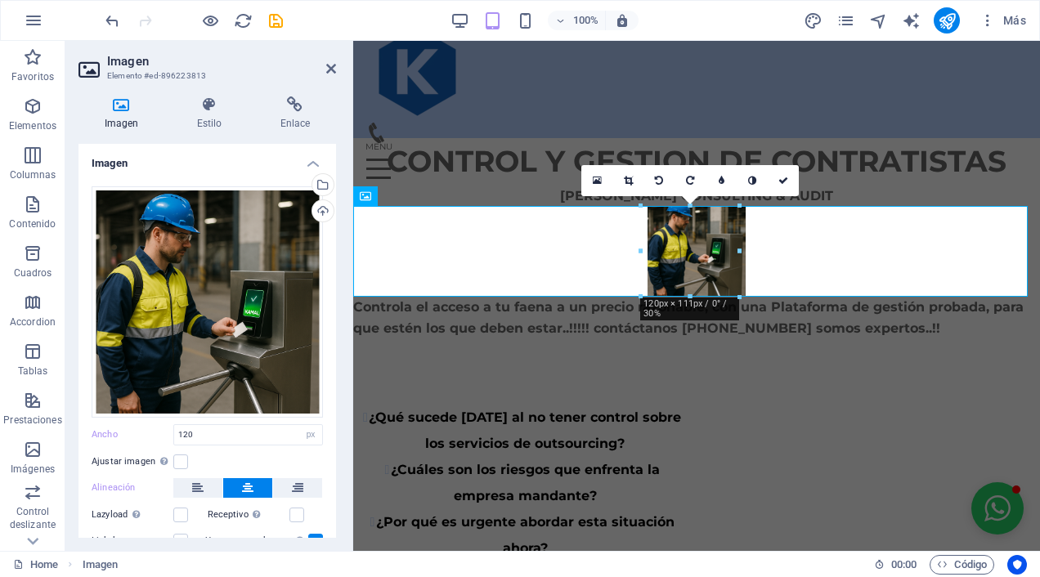
drag, startPoint x: 332, startPoint y: 389, endPoint x: 333, endPoint y: 439, distance: 49.9
click at [333, 439] on div "Imagen Arrastra archivos aquí, haz clic para escoger archivos o selecciona arch…" at bounding box center [206, 341] width 257 height 394
drag, startPoint x: 337, startPoint y: 184, endPoint x: 338, endPoint y: 265, distance: 80.9
click at [338, 265] on div "Imagen Estilo Enlace Imagen Arrastra archivos aquí, haz clic para escoger archi…" at bounding box center [207, 317] width 284 height 468
drag, startPoint x: 330, startPoint y: 302, endPoint x: 337, endPoint y: 378, distance: 76.3
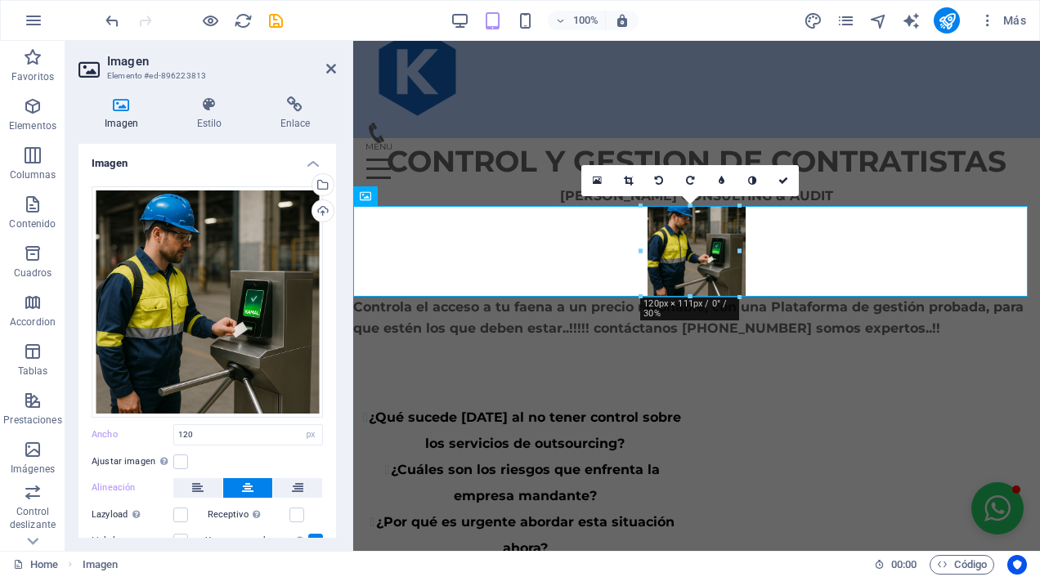
click at [337, 378] on div "Imagen Estilo Enlace Imagen Arrastra archivos aquí, haz clic para escoger archi…" at bounding box center [207, 317] width 284 height 468
drag, startPoint x: 330, startPoint y: 408, endPoint x: 345, endPoint y: 471, distance: 64.6
click at [345, 471] on div "Imagen Estilo Enlace Imagen Arrastra archivos aquí, haz clic para escoger archi…" at bounding box center [207, 317] width 284 height 468
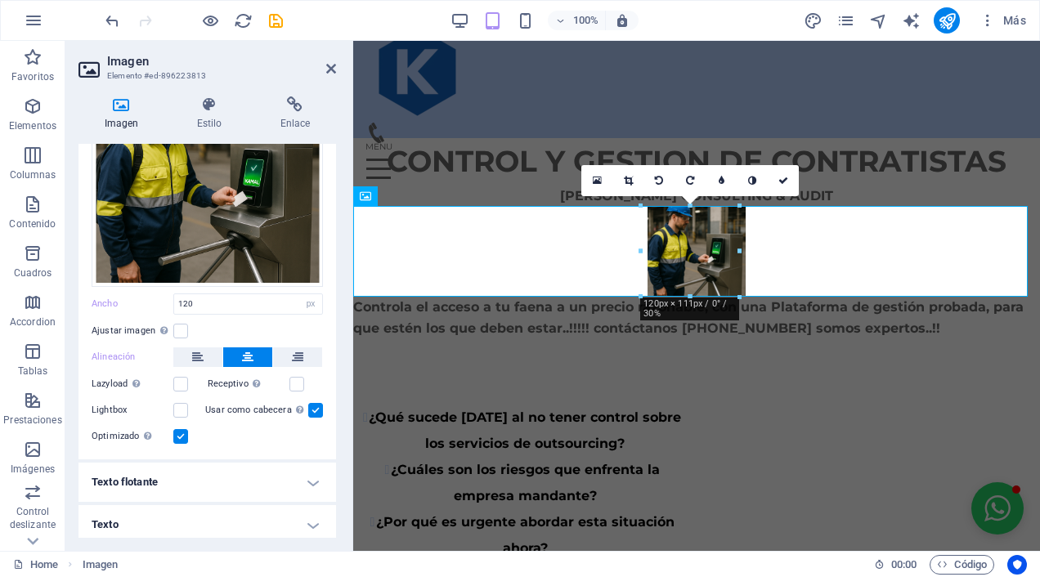
scroll to position [133, 0]
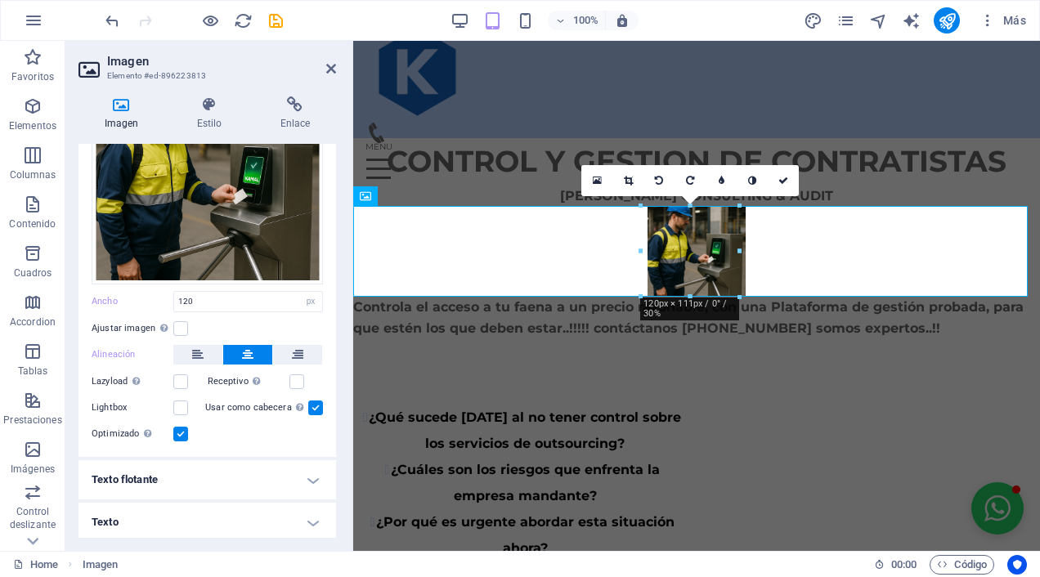
click at [309, 519] on h4 "Texto" at bounding box center [206, 522] width 257 height 39
click at [309, 519] on h4 "Texto" at bounding box center [206, 517] width 257 height 29
click at [309, 519] on h4 "Texto" at bounding box center [206, 522] width 257 height 39
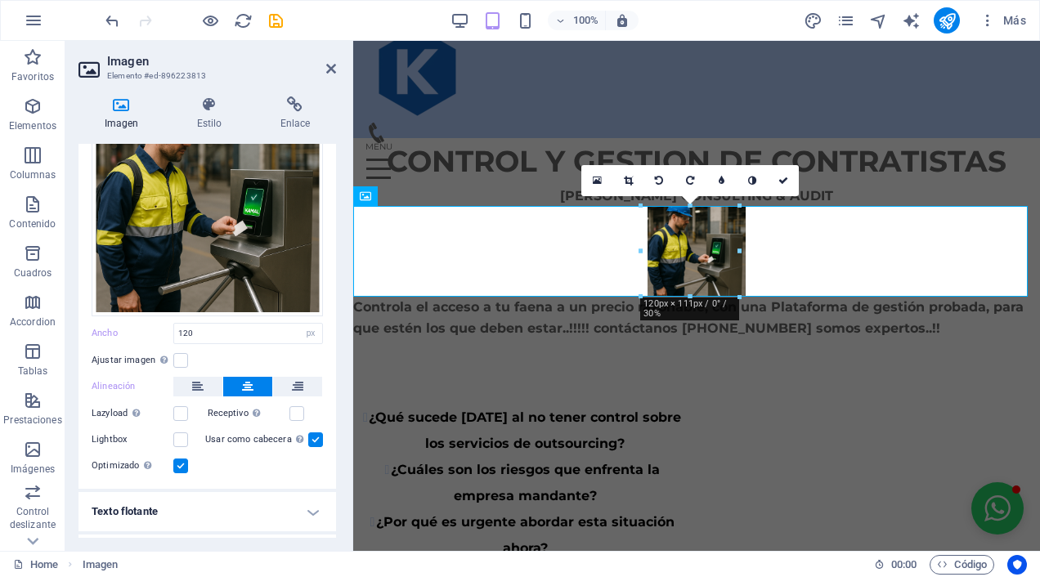
scroll to position [83, 0]
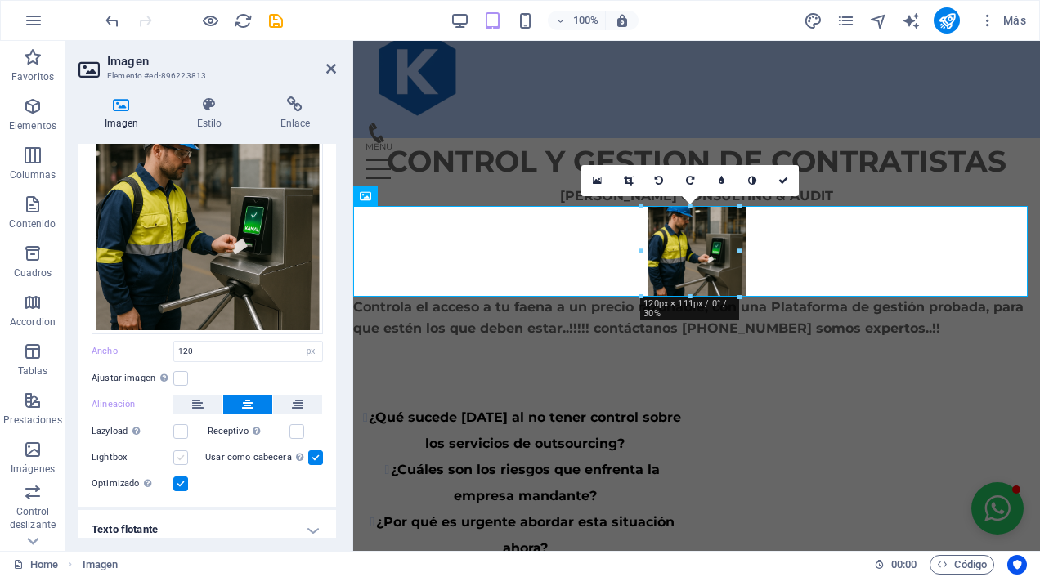
click at [179, 456] on label at bounding box center [180, 457] width 15 height 15
click at [0, 0] on input "Lightbox" at bounding box center [0, 0] width 0 height 0
click at [296, 426] on label at bounding box center [296, 431] width 15 height 15
click at [0, 0] on input "Receptivo Automáticamente cargar tamaños optimizados de smartphone e imagen ret…" at bounding box center [0, 0] width 0 height 0
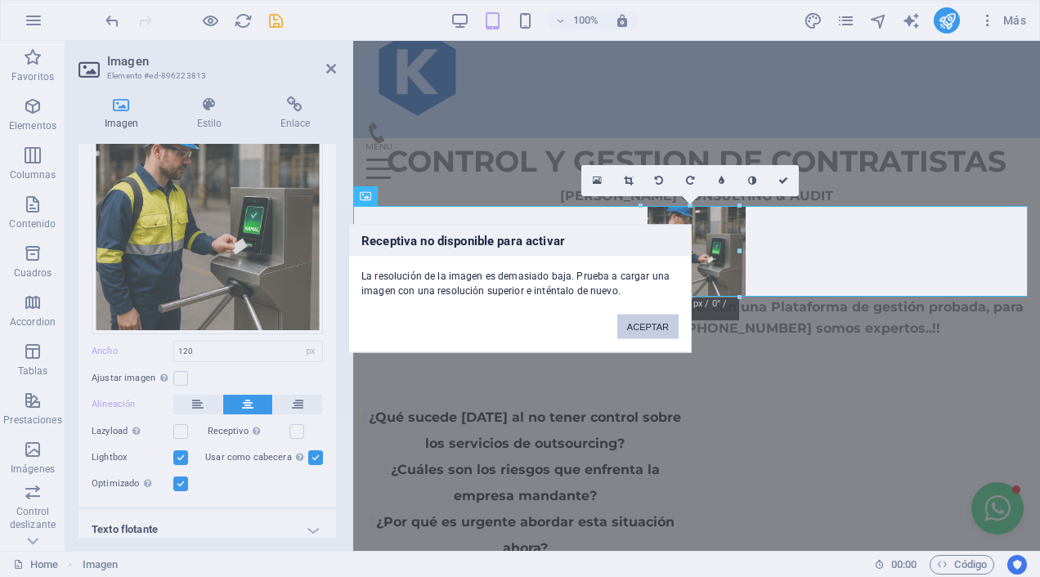
click at [638, 327] on button "ACEPTAR" at bounding box center [647, 327] width 61 height 25
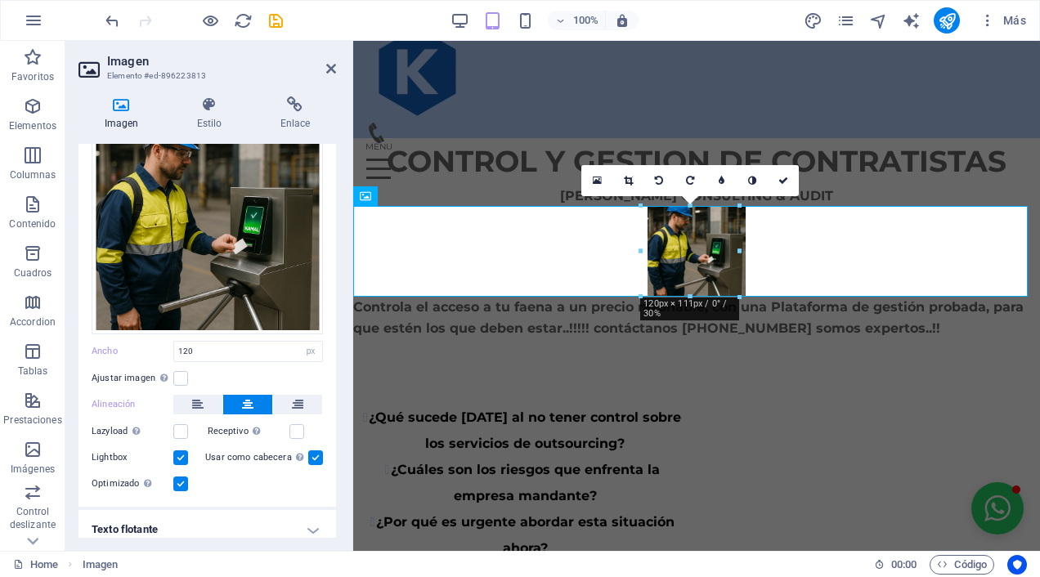
click at [318, 453] on label at bounding box center [315, 457] width 15 height 15
click at [0, 0] on input "Usar como cabecera La imagen se ajustará en una etiqueta de cabecera H1. Result…" at bounding box center [0, 0] width 0 height 0
click at [318, 453] on label at bounding box center [315, 457] width 15 height 15
click at [0, 0] on input "Usar como cabecera La imagen se ajustará en una etiqueta de cabecera H1. Result…" at bounding box center [0, 0] width 0 height 0
click at [178, 459] on label at bounding box center [180, 457] width 15 height 15
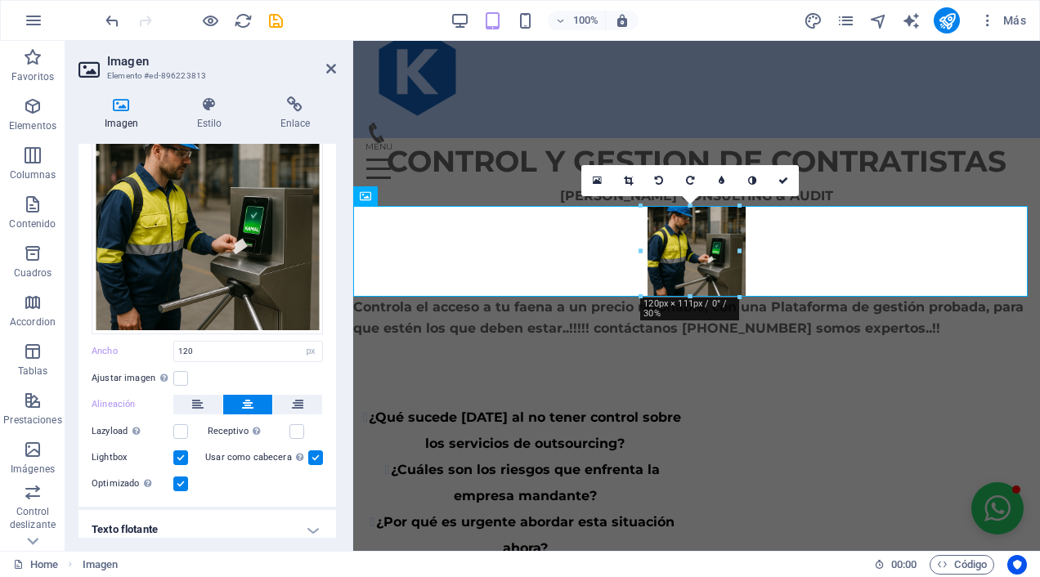
click at [0, 0] on input "Lightbox" at bounding box center [0, 0] width 0 height 0
click at [183, 376] on label at bounding box center [180, 378] width 15 height 15
click at [0, 0] on input "Ajustar imagen Ajustar imagen automáticamente a un ancho y alto fijo" at bounding box center [0, 0] width 0 height 0
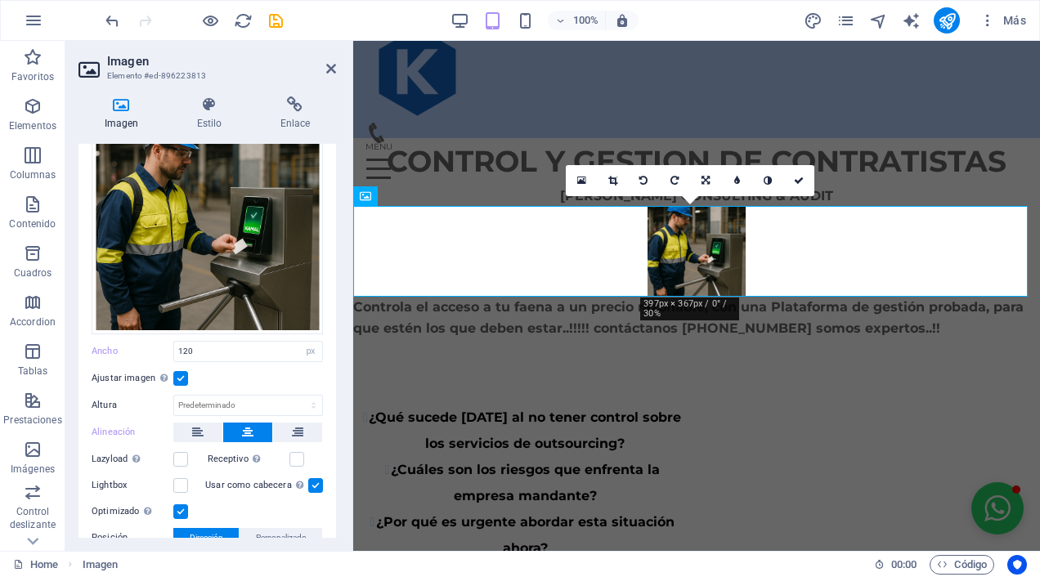
scroll to position [0, 0]
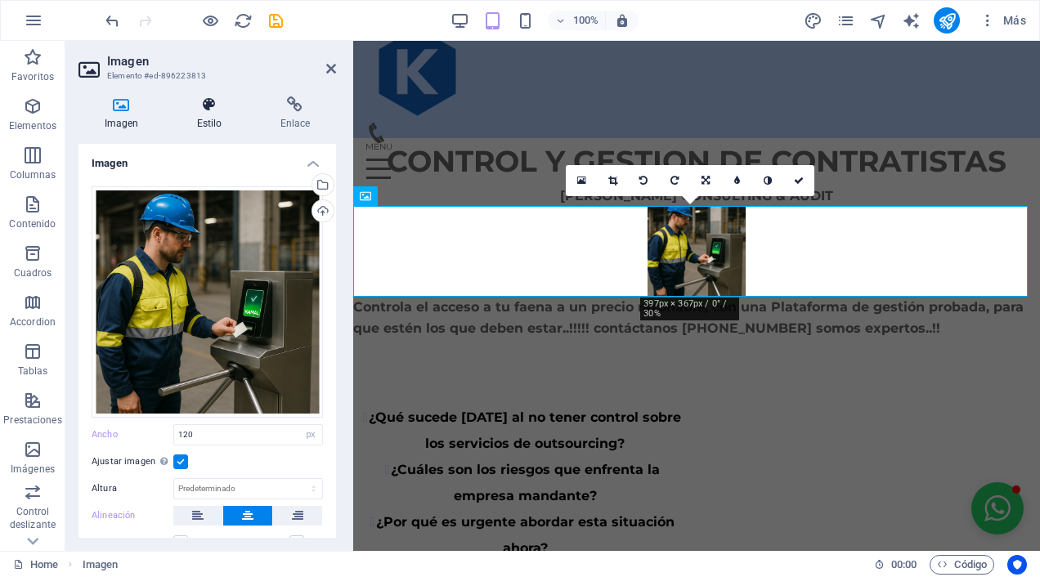
click at [213, 110] on icon at bounding box center [209, 104] width 77 height 16
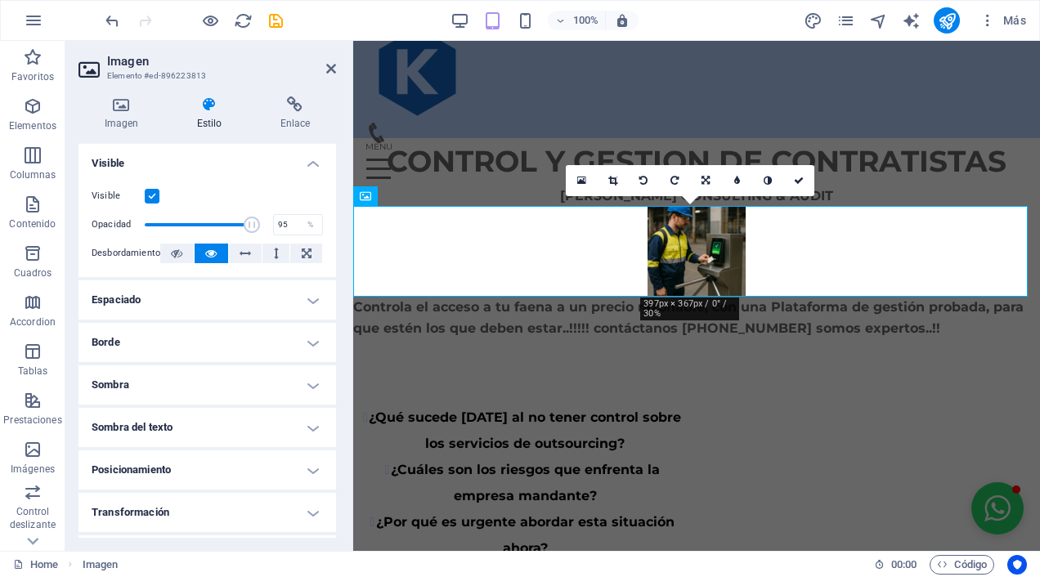
type input "96"
click at [253, 224] on span at bounding box center [255, 225] width 16 height 16
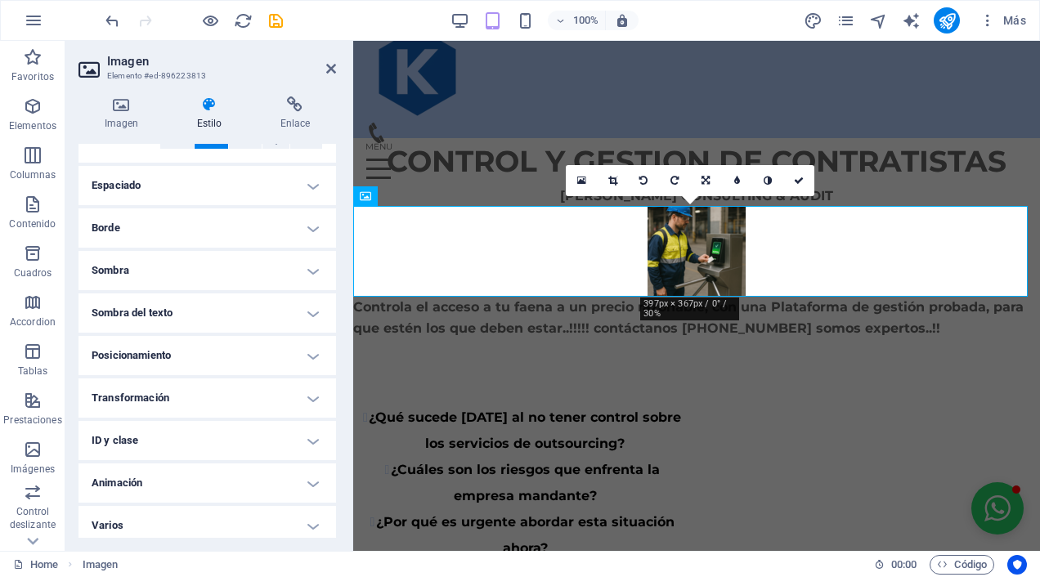
scroll to position [121, 0]
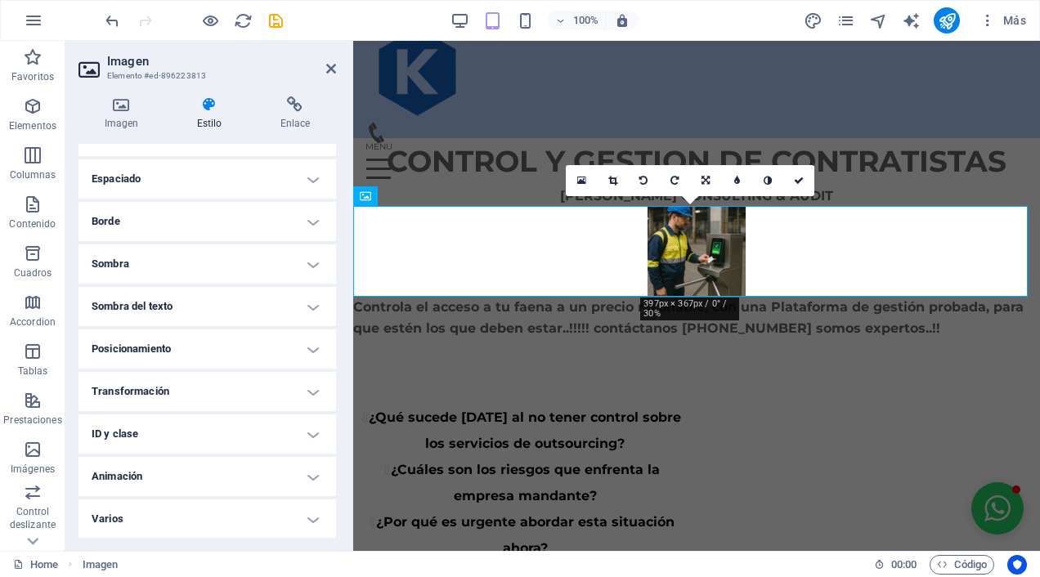
click at [218, 342] on h4 "Posicionamiento" at bounding box center [206, 348] width 257 height 39
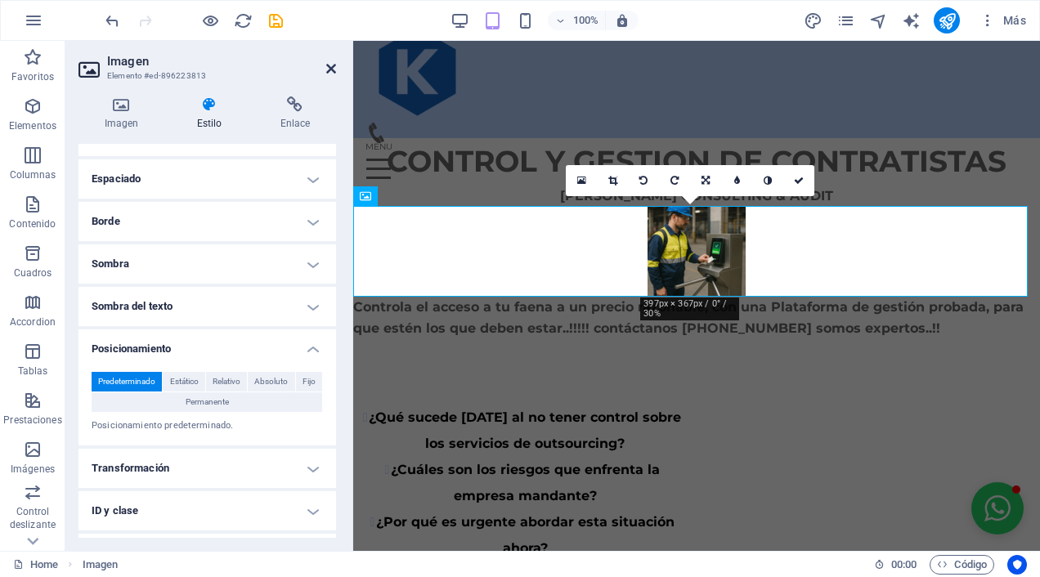
click at [329, 70] on icon at bounding box center [331, 68] width 10 height 13
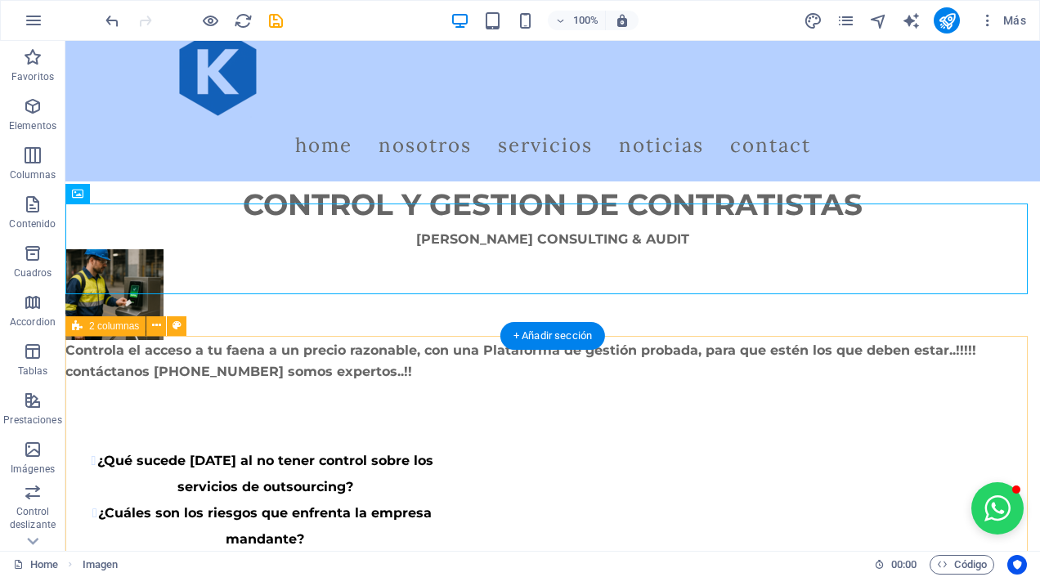
click at [992, 392] on div "¿Qué sucede [DATE] al no tener control sobre los servicios de outsourcing? ¿Cuá…" at bounding box center [552, 587] width 974 height 408
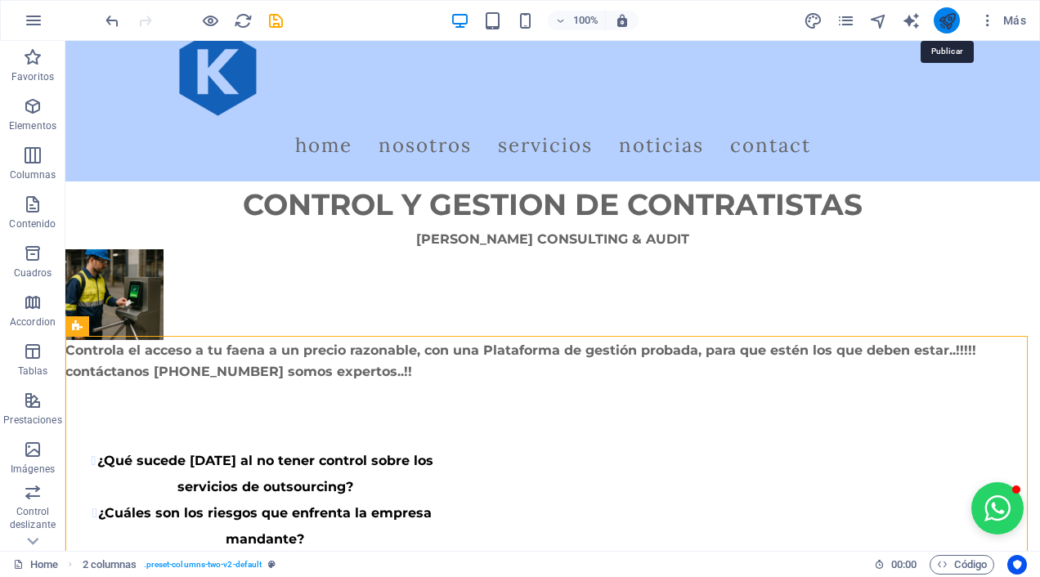
click at [952, 20] on icon "publish" at bounding box center [947, 20] width 19 height 19
